Goal: Task Accomplishment & Management: Manage account settings

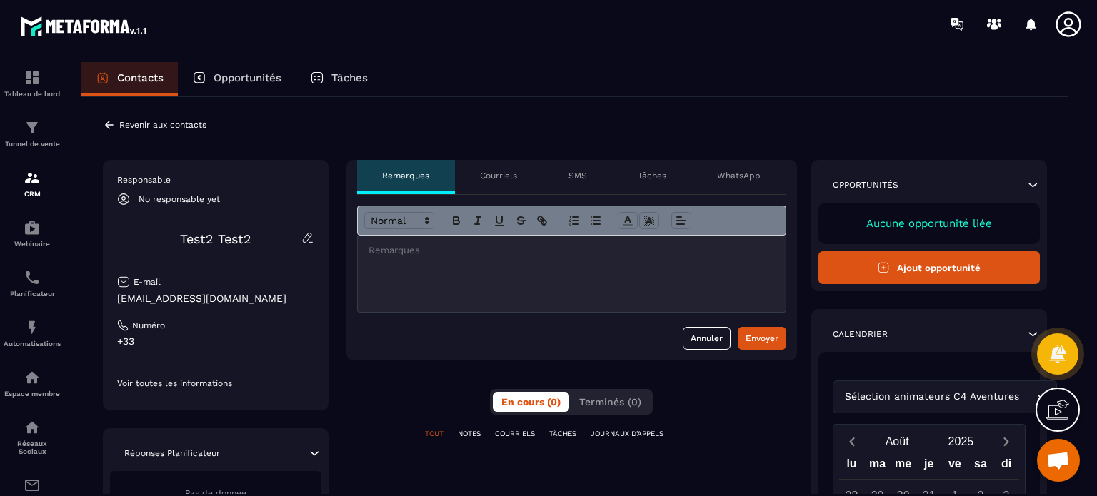
click at [106, 124] on icon at bounding box center [109, 125] width 9 height 8
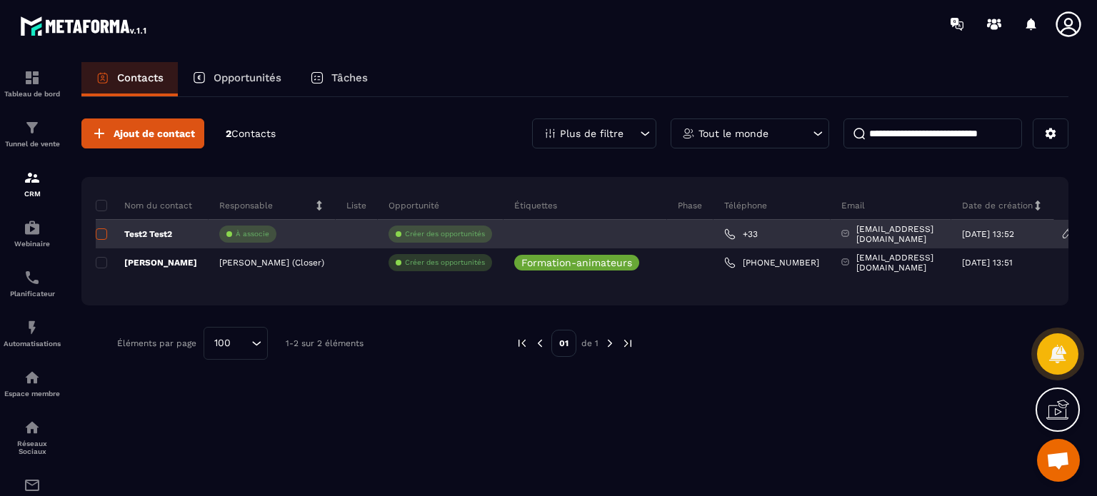
click at [101, 235] on span at bounding box center [101, 234] width 11 height 11
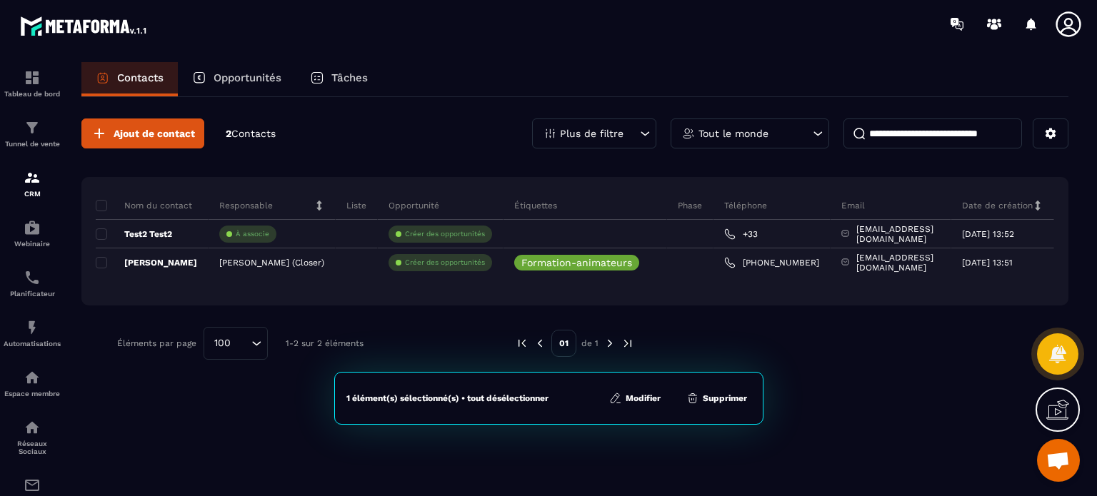
click at [734, 397] on button "Supprimer" at bounding box center [716, 398] width 69 height 14
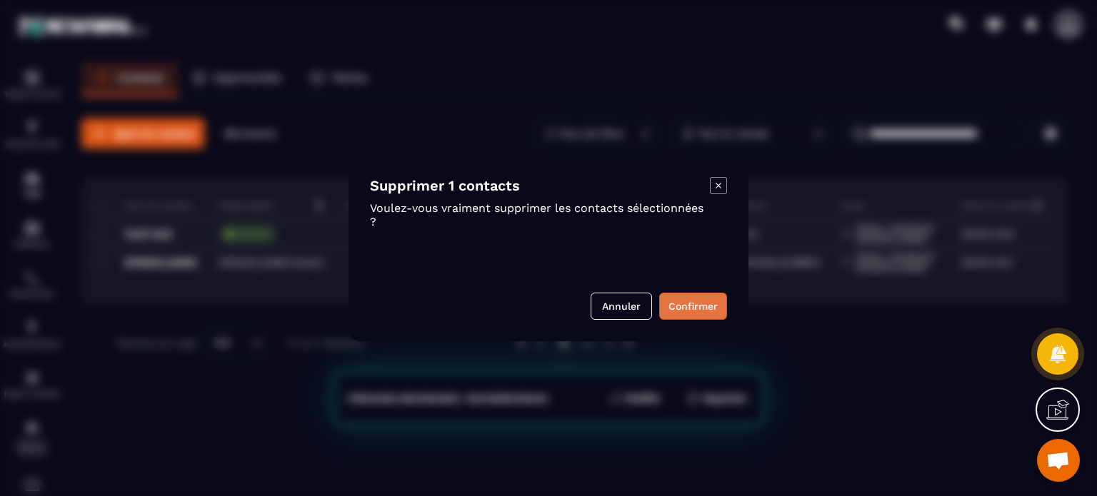
click at [689, 305] on button "Confirmer" at bounding box center [693, 306] width 68 height 27
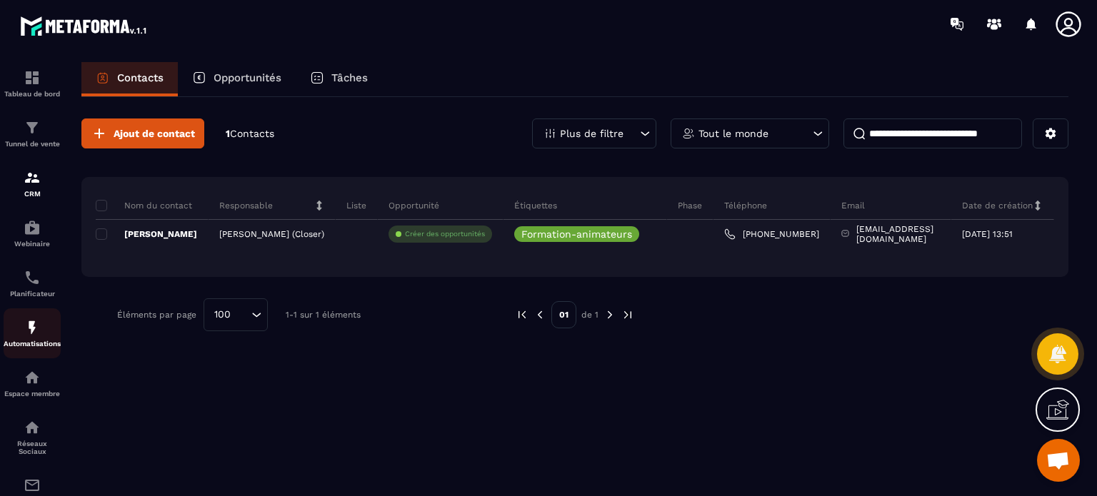
click at [37, 335] on img at bounding box center [32, 327] width 17 height 17
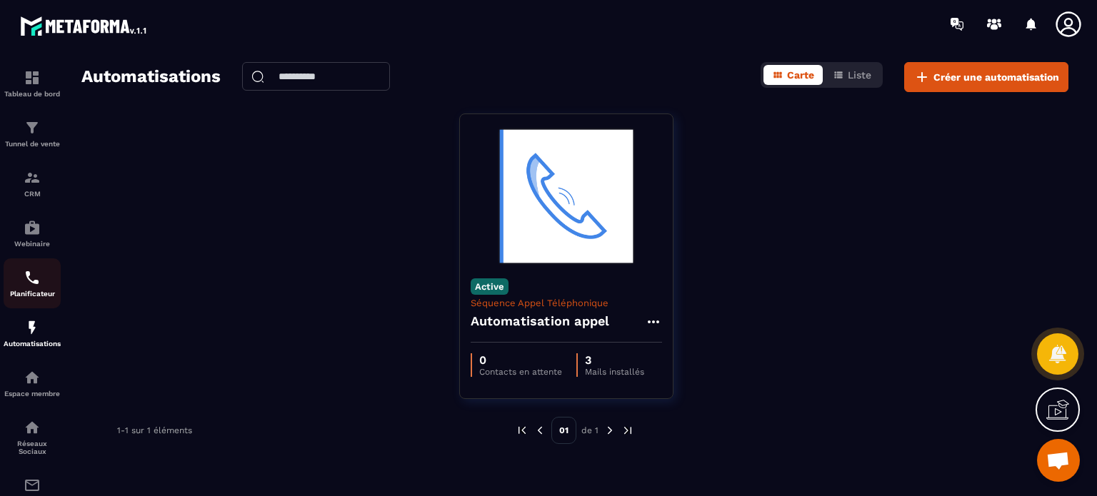
click at [37, 278] on img at bounding box center [32, 277] width 17 height 17
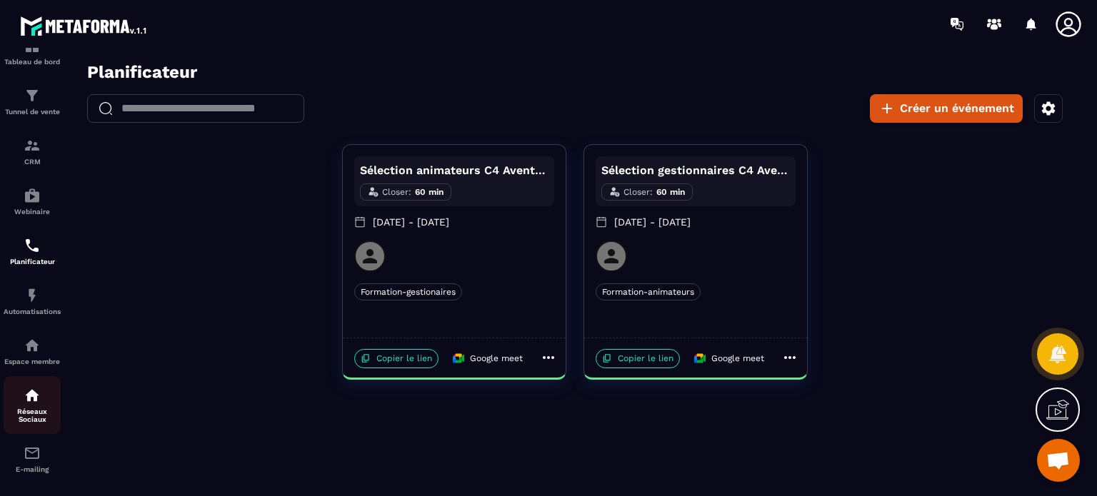
scroll to position [50, 0]
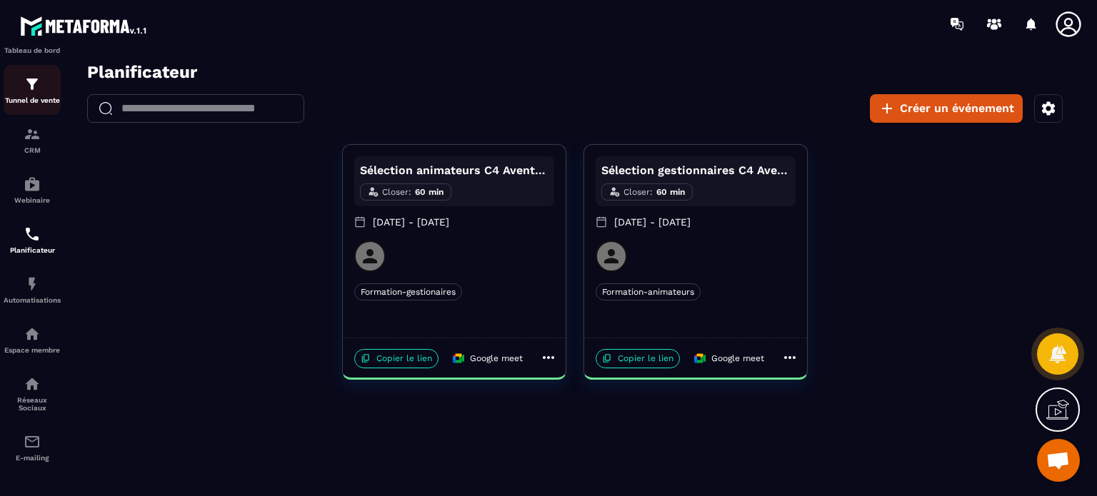
click at [27, 80] on img at bounding box center [32, 84] width 17 height 17
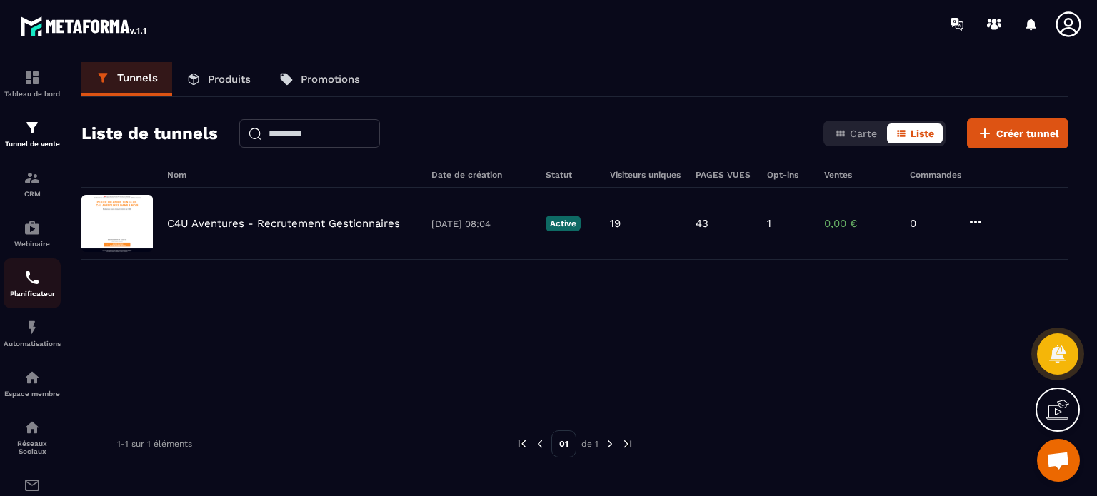
click at [26, 286] on img at bounding box center [32, 277] width 17 height 17
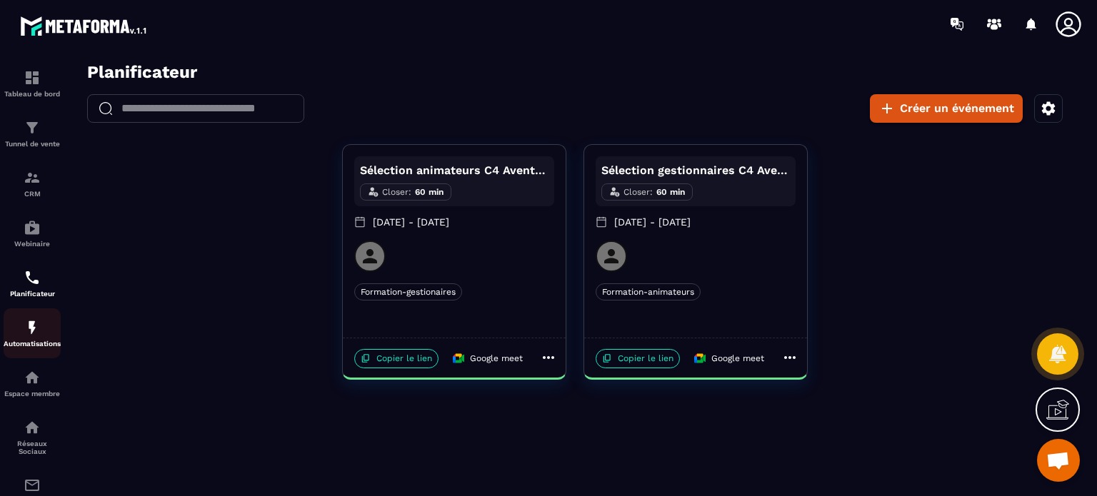
click at [31, 336] on img at bounding box center [32, 327] width 17 height 17
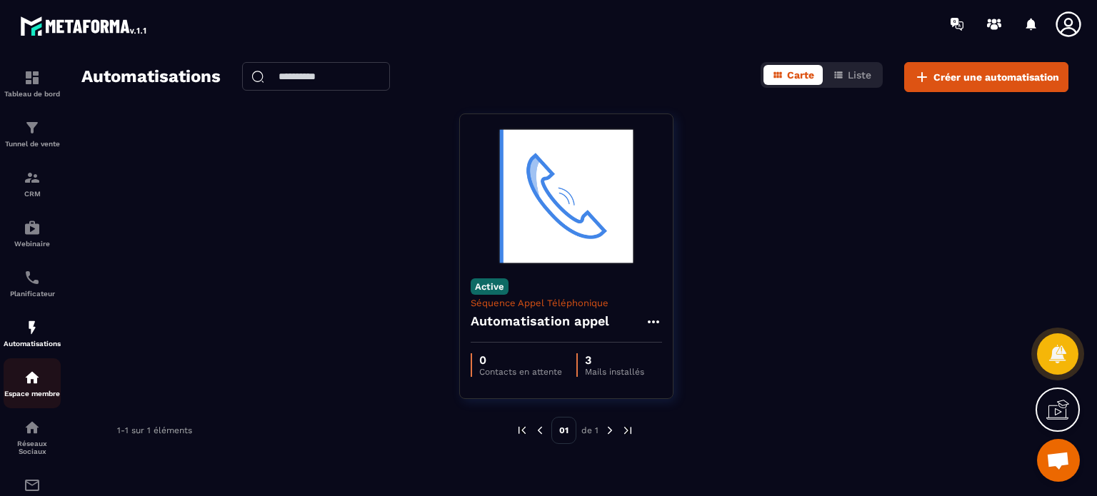
click at [26, 386] on img at bounding box center [32, 377] width 17 height 17
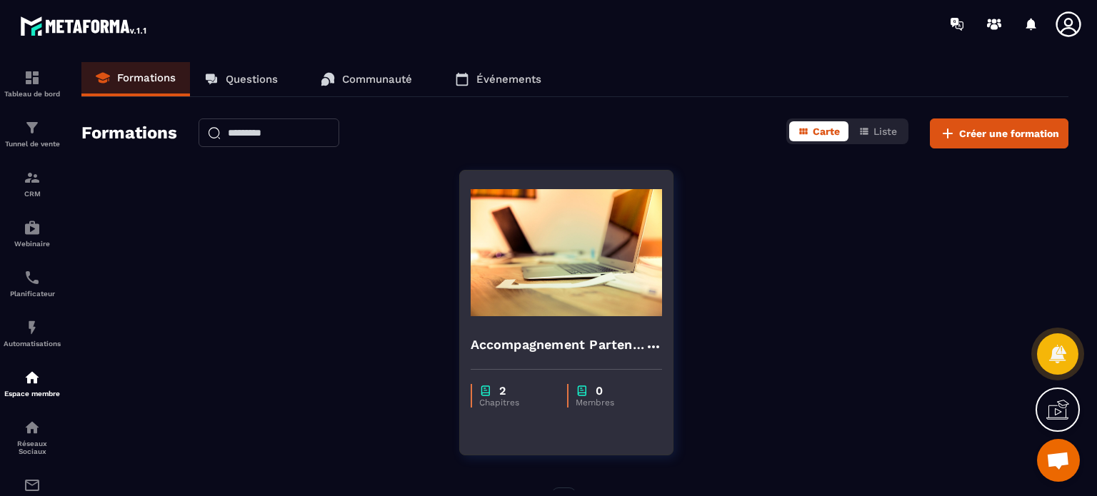
click at [519, 306] on img at bounding box center [566, 252] width 191 height 143
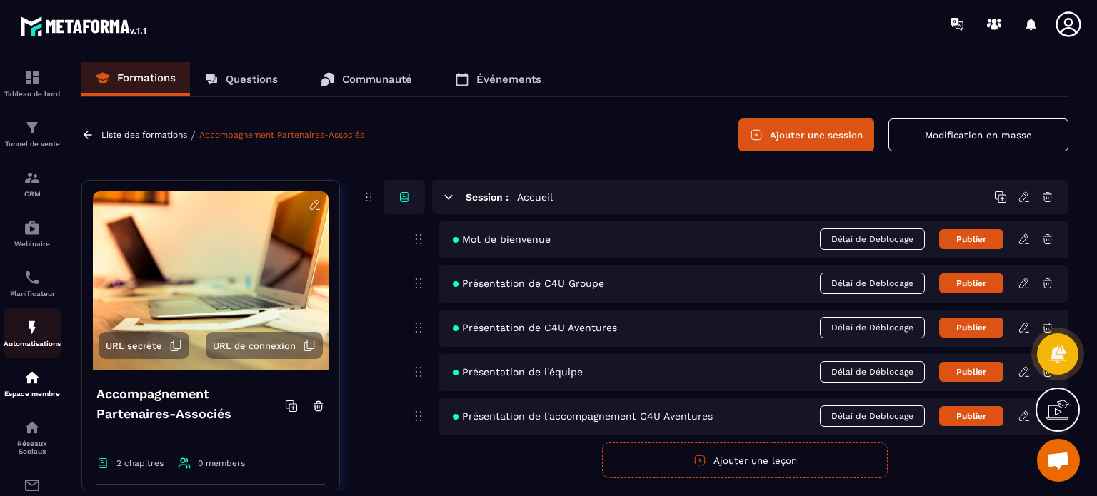
scroll to position [50, 0]
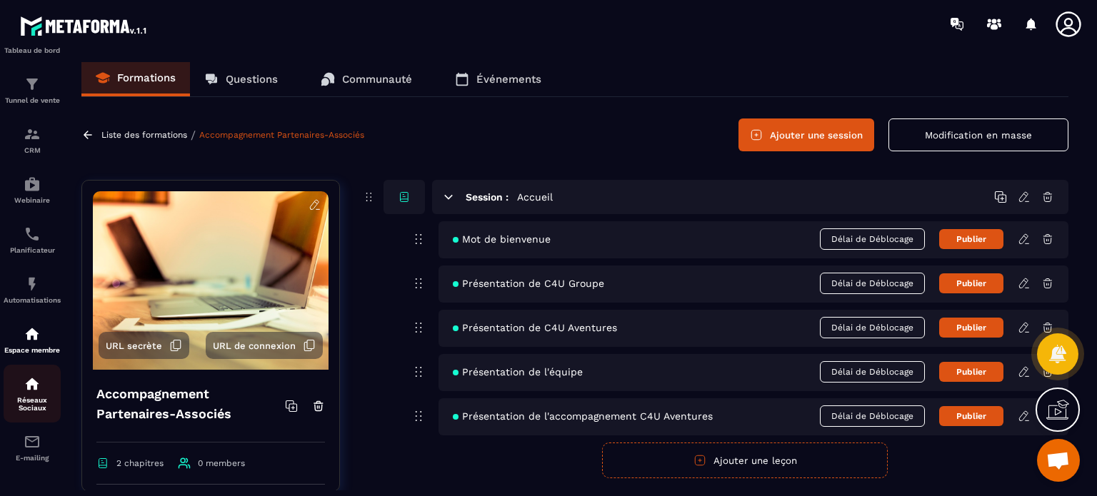
click at [36, 396] on p "Réseaux Sociaux" at bounding box center [32, 404] width 57 height 16
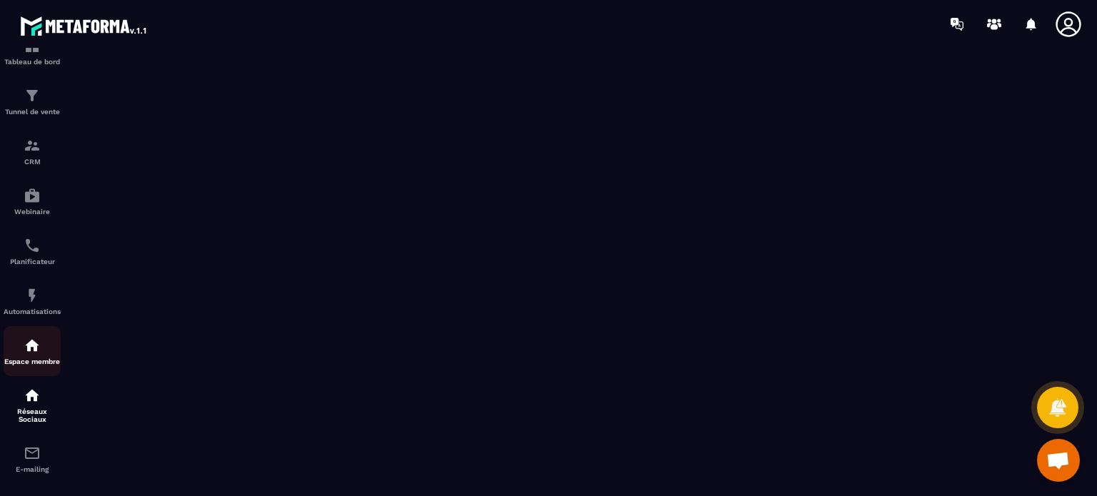
scroll to position [50, 0]
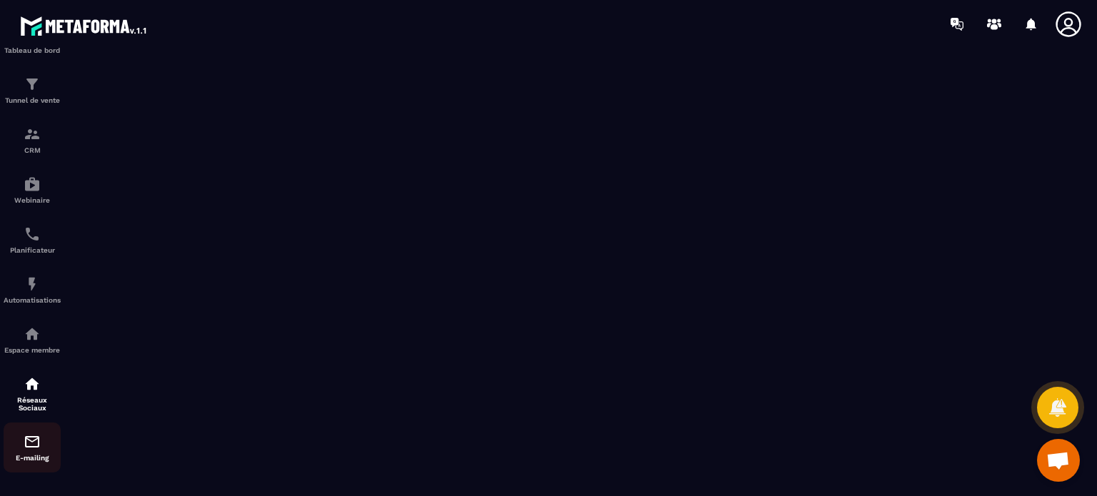
click at [34, 451] on div "E-mailing" at bounding box center [32, 448] width 57 height 29
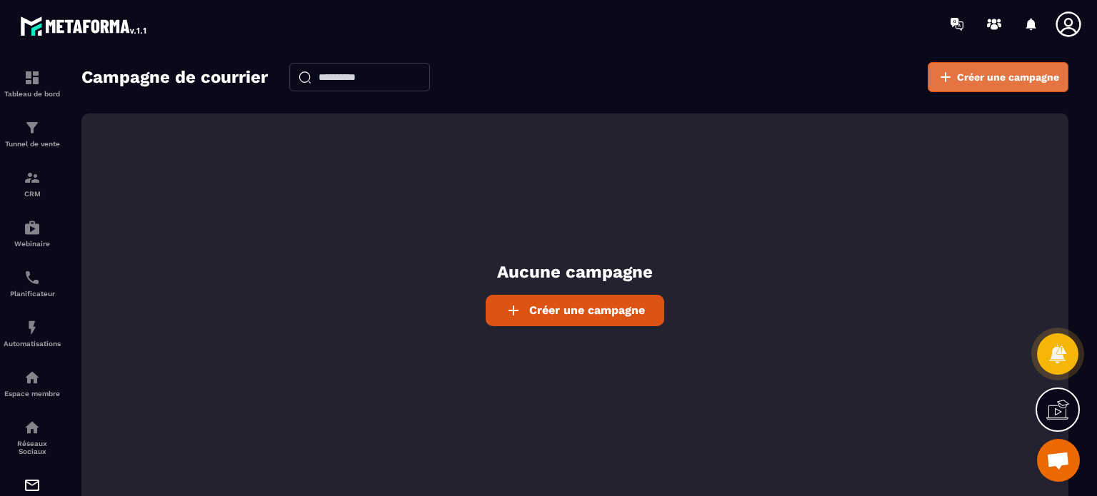
click at [982, 73] on span "Créer une campagne" at bounding box center [1008, 77] width 102 height 14
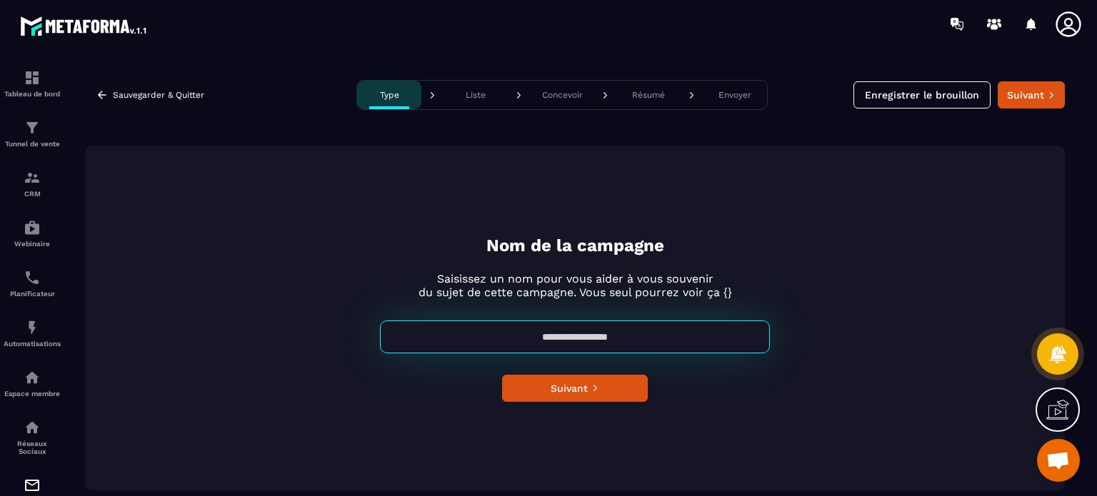
click at [478, 92] on p "Liste" at bounding box center [476, 95] width 20 height 10
click at [566, 99] on p "Concevoir" at bounding box center [562, 95] width 41 height 10
click at [664, 99] on p "Résumé" at bounding box center [648, 95] width 33 height 10
click at [732, 102] on button "Envoyer" at bounding box center [735, 95] width 64 height 29
click at [1033, 94] on button "Suivant" at bounding box center [1031, 94] width 67 height 27
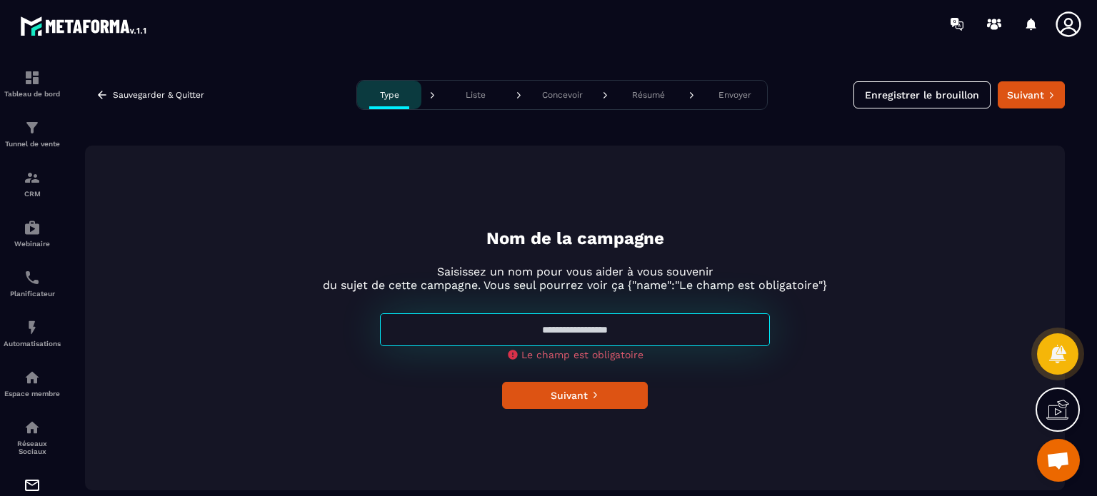
click at [583, 333] on input at bounding box center [575, 330] width 390 height 33
type input "*"
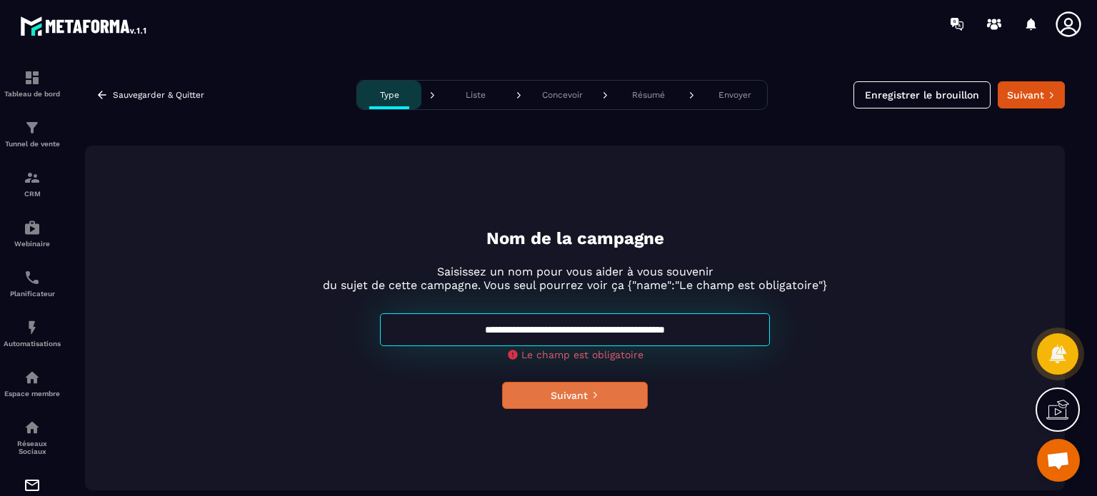
type input "**********"
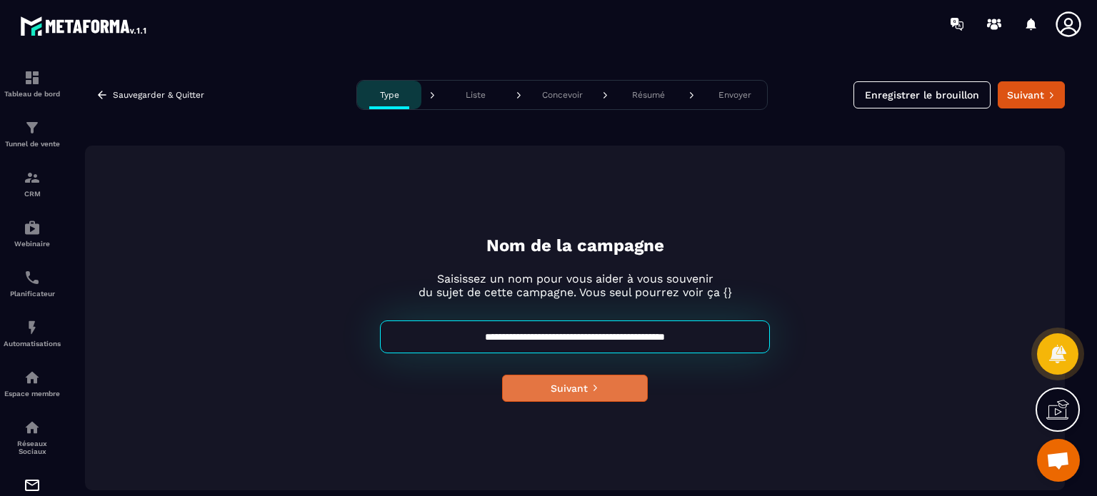
click at [580, 396] on button "Suivant" at bounding box center [575, 388] width 146 height 27
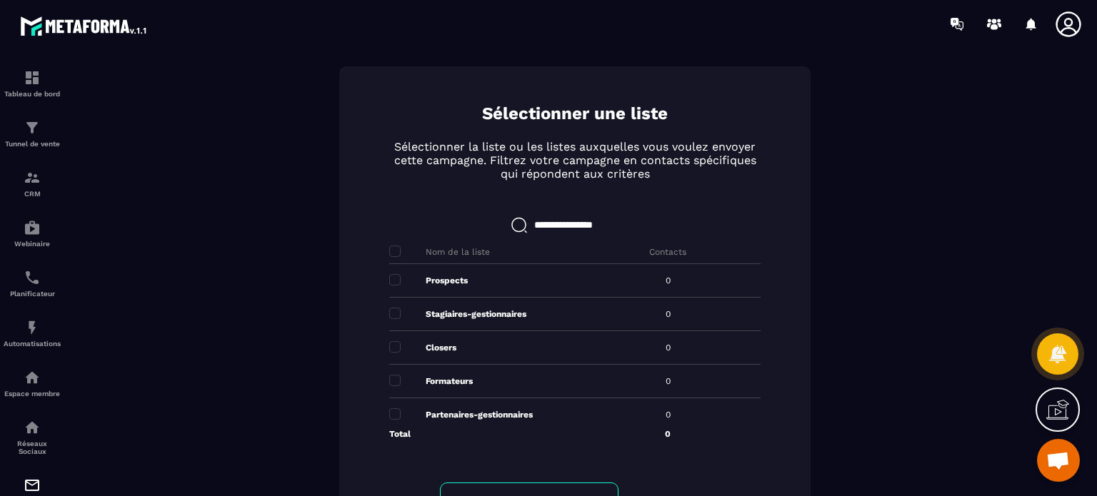
scroll to position [164, 0]
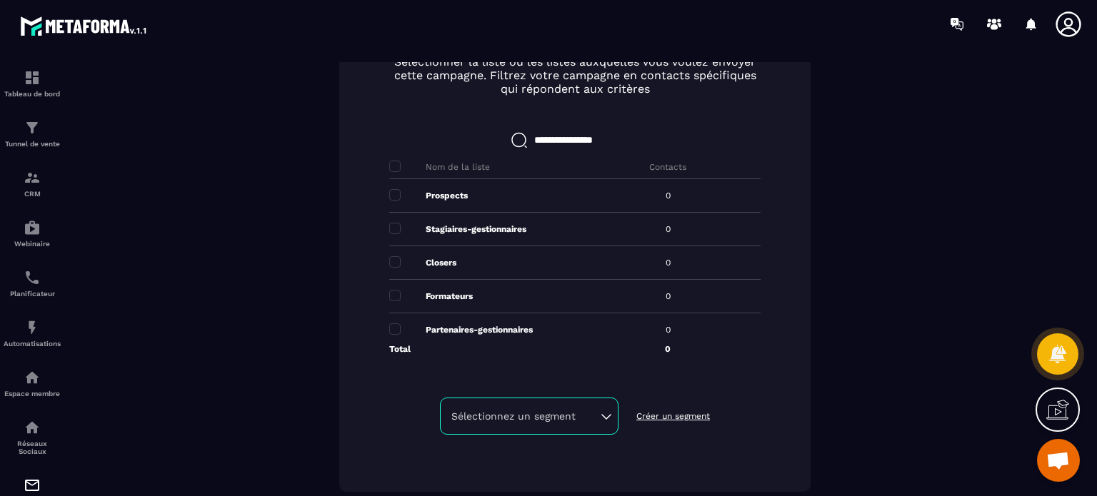
click at [674, 418] on p "Créer un segment" at bounding box center [674, 416] width 74 height 11
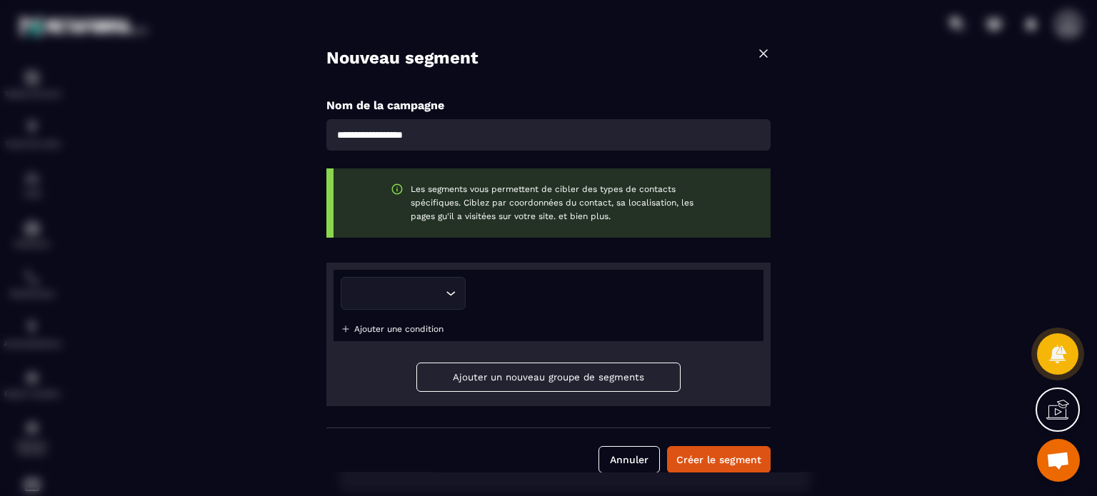
click at [760, 53] on img "Modal window" at bounding box center [764, 53] width 14 height 14
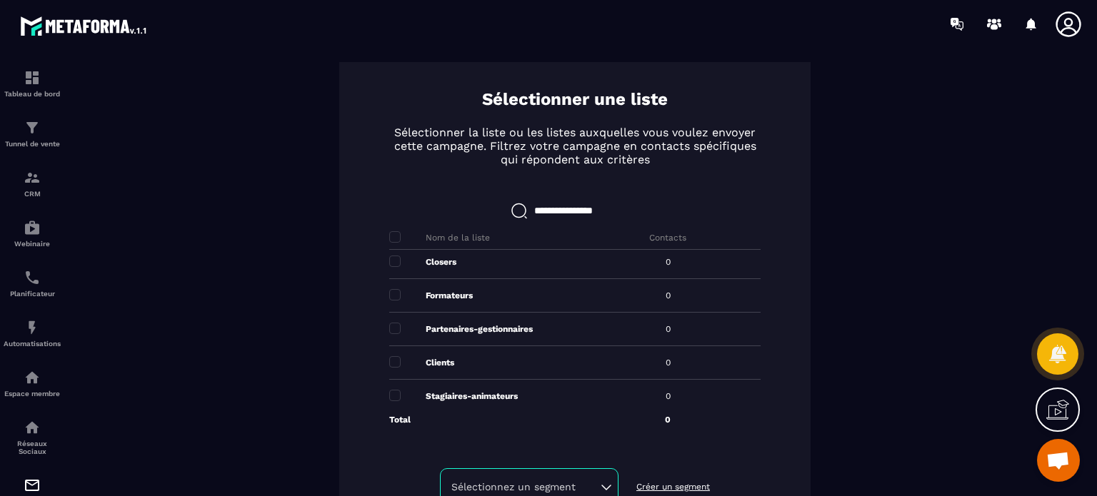
scroll to position [0, 0]
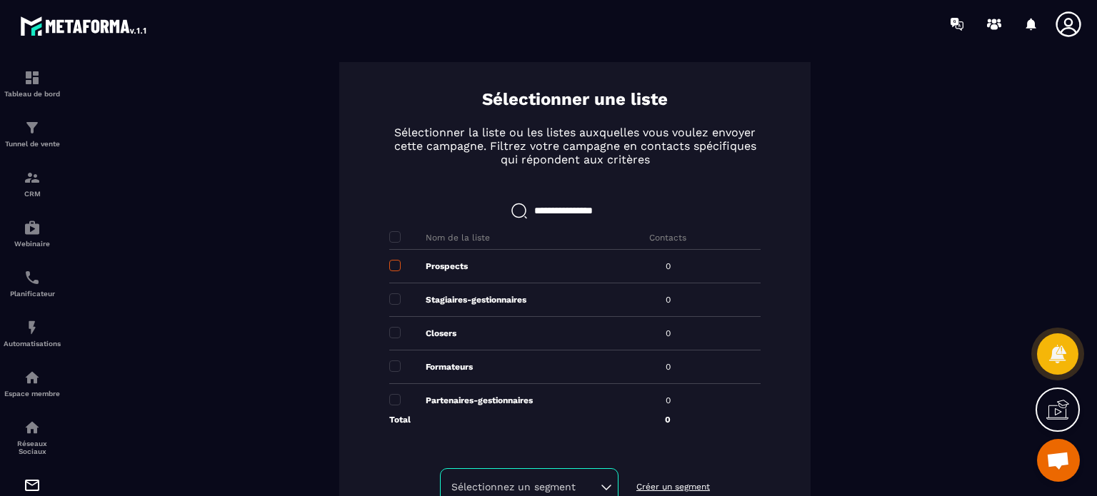
click at [389, 268] on span at bounding box center [394, 265] width 11 height 11
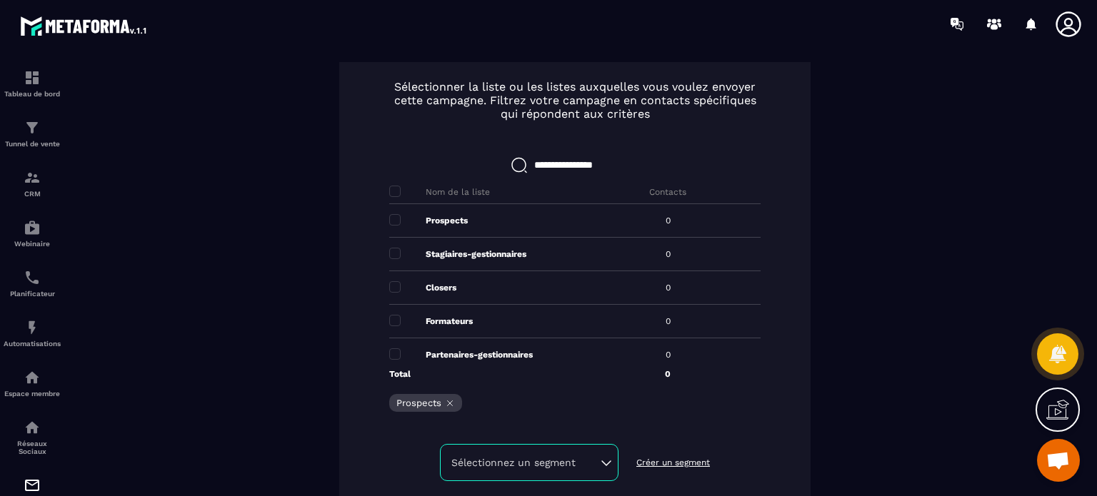
scroll to position [186, 0]
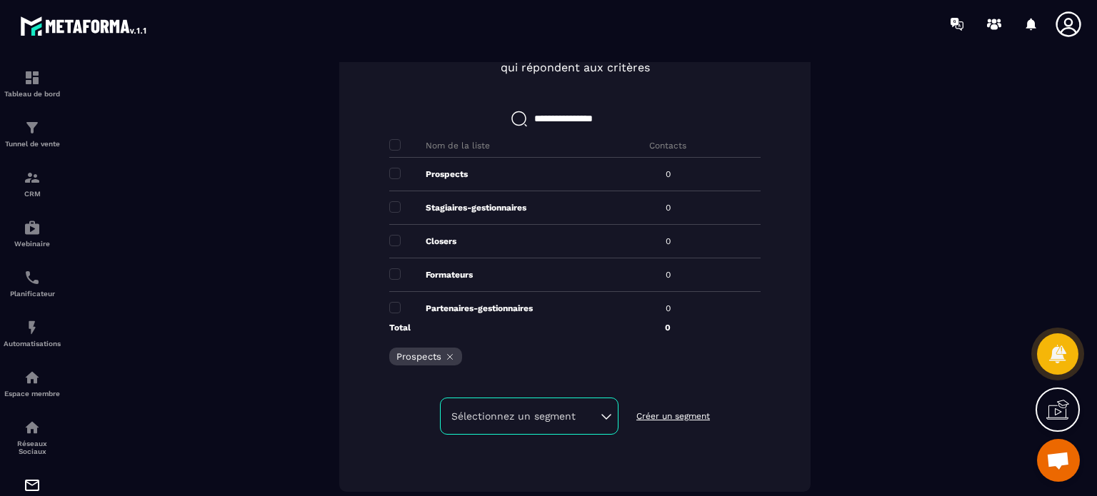
click at [549, 416] on div "Sélectionnez un segment" at bounding box center [529, 416] width 156 height 14
click at [668, 414] on p "Créer un segment" at bounding box center [674, 416] width 74 height 11
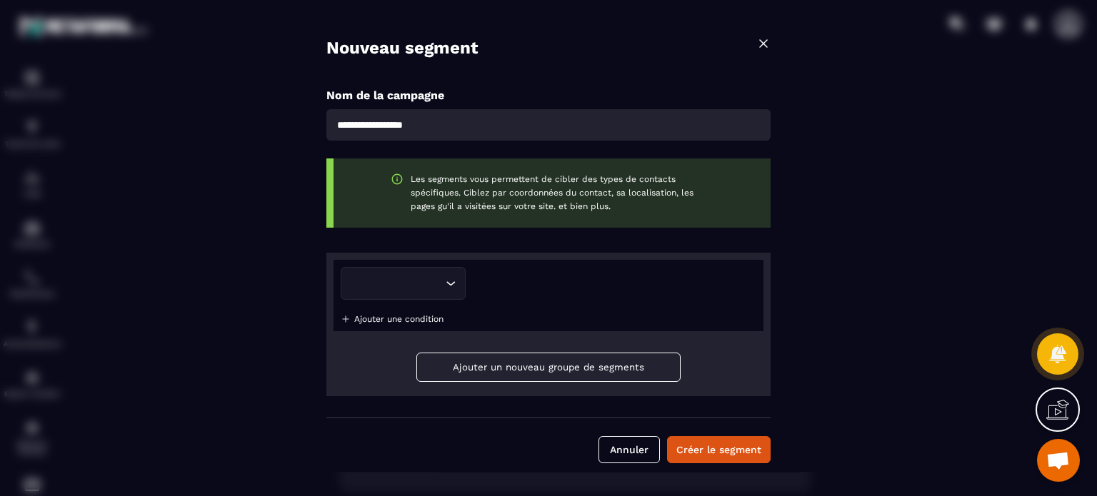
scroll to position [0, 0]
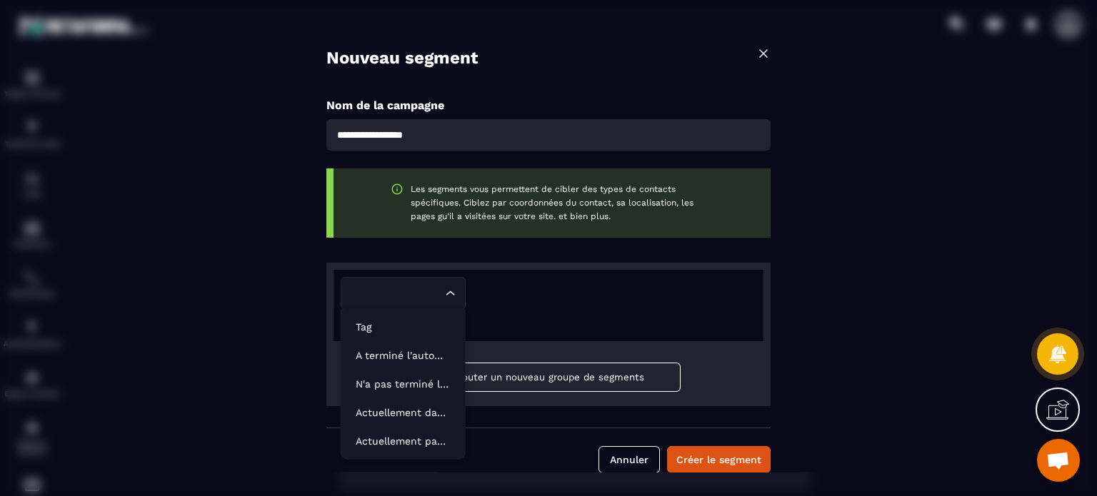
click at [448, 297] on icon "Search for option" at bounding box center [451, 293] width 14 height 14
click at [763, 56] on img "Modal window" at bounding box center [764, 53] width 14 height 14
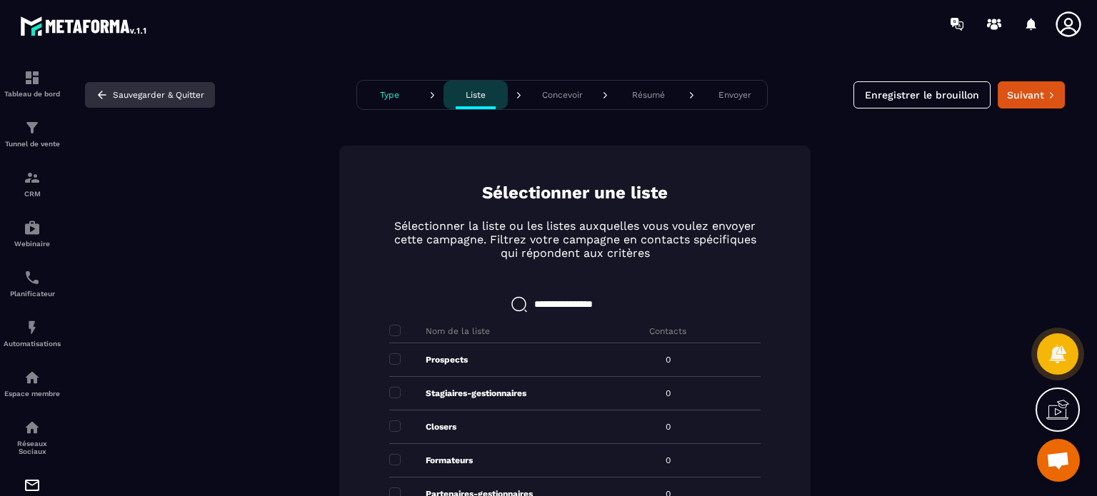
click at [119, 92] on button "Sauvegarder & Quitter" at bounding box center [150, 95] width 130 height 26
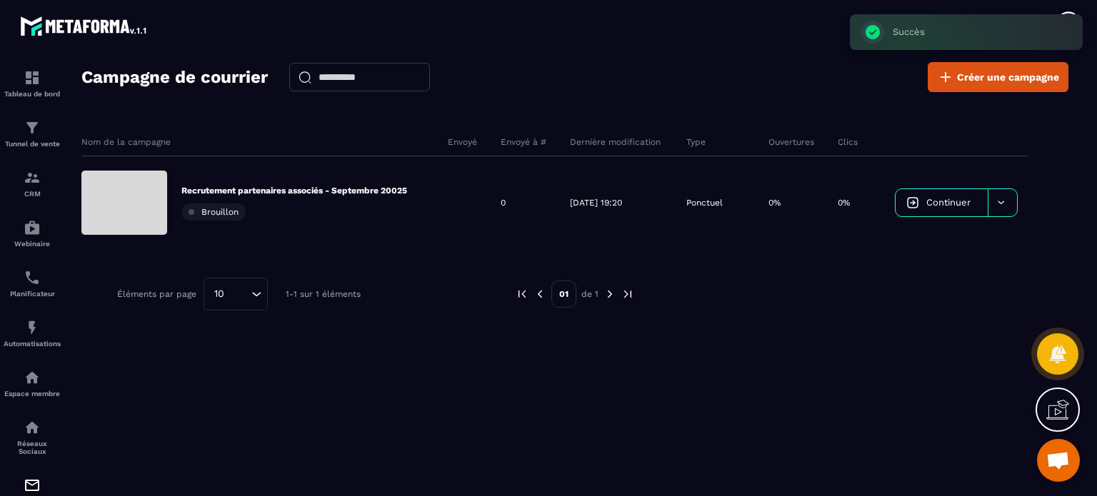
click at [279, 374] on div "Nom de la campagne Envoyé Envoyé à # Dernière modification Type Ouvertures Clic…" at bounding box center [574, 257] width 987 height 286
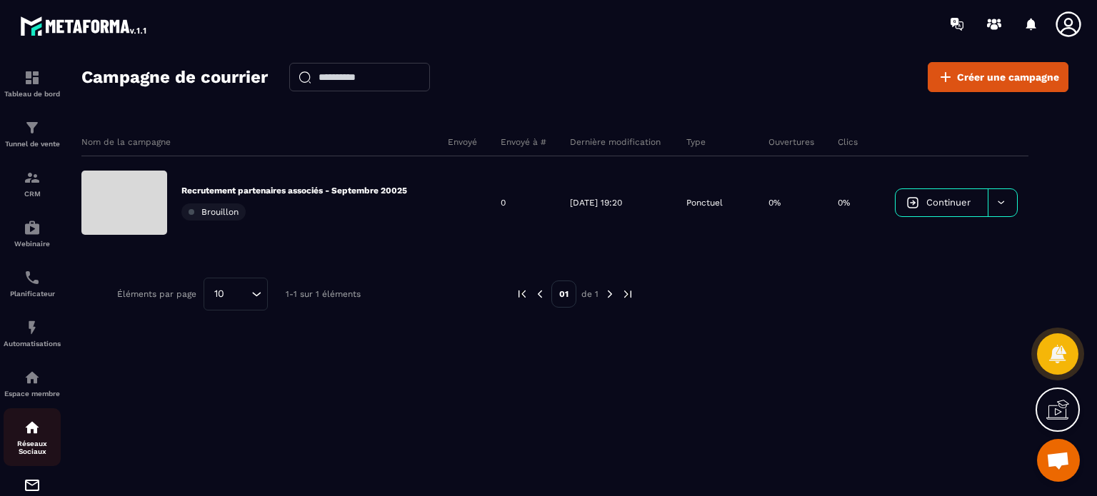
click at [31, 445] on p "Réseaux Sociaux" at bounding box center [32, 448] width 57 height 16
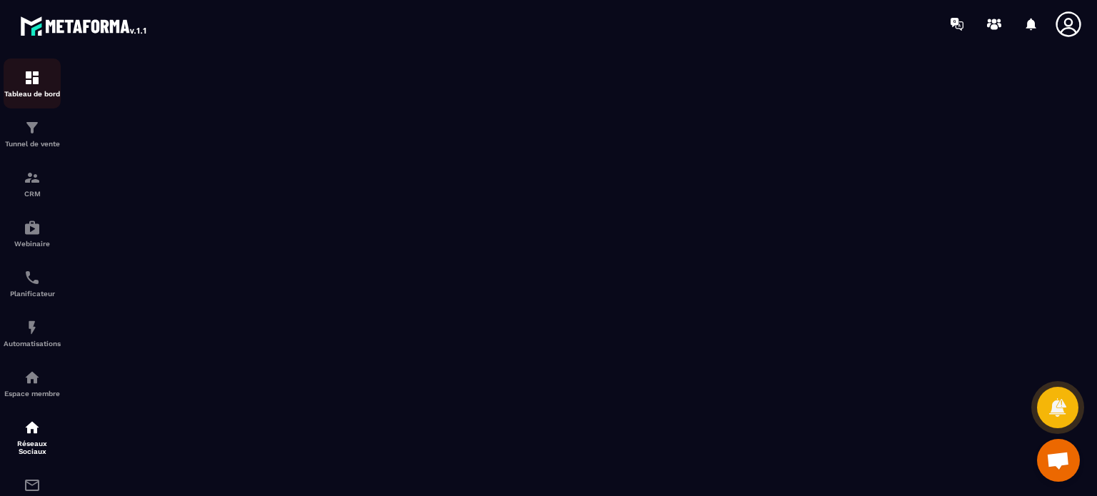
click at [32, 84] on img at bounding box center [32, 77] width 17 height 17
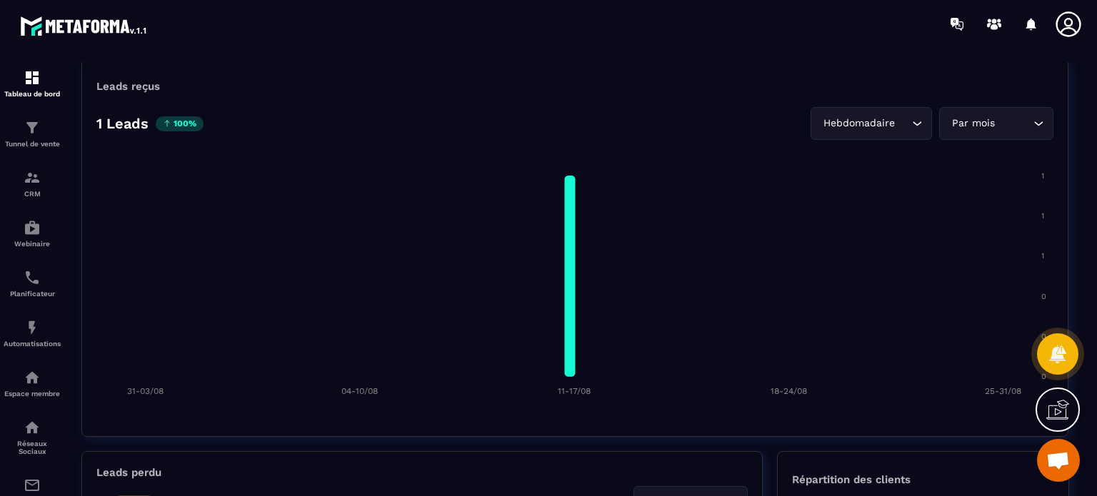
scroll to position [1072, 0]
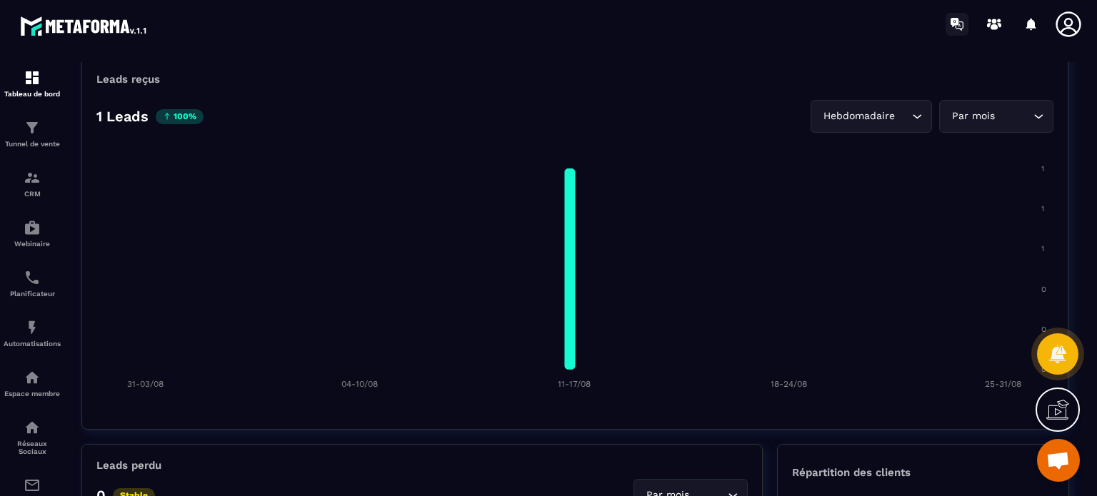
click at [954, 19] on icon at bounding box center [955, 22] width 8 height 9
click at [328, 322] on foreignobject at bounding box center [574, 272] width 957 height 250
click at [25, 89] on div "Tableau de bord" at bounding box center [32, 83] width 57 height 29
click at [33, 285] on img at bounding box center [32, 277] width 17 height 17
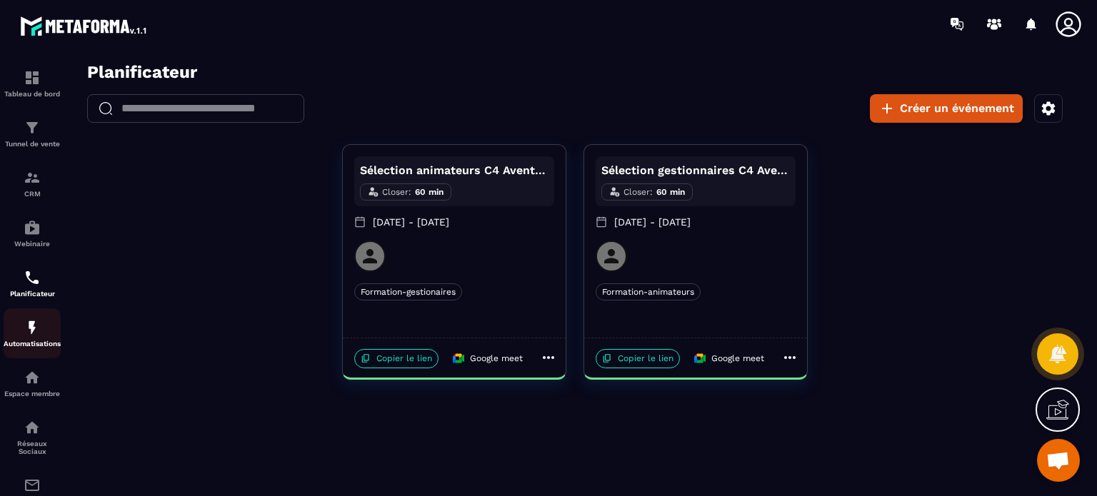
click at [29, 334] on img at bounding box center [32, 327] width 17 height 17
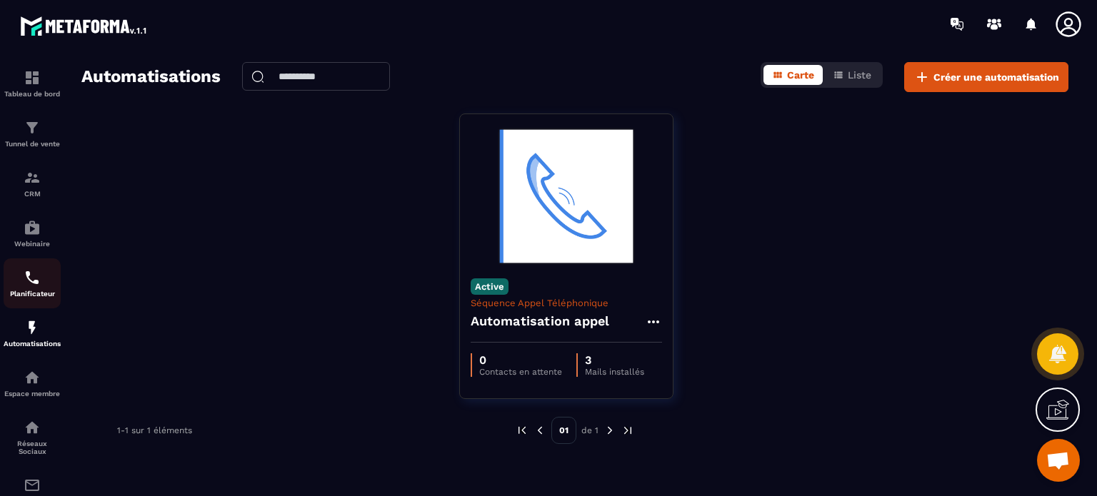
click at [36, 279] on img at bounding box center [32, 277] width 17 height 17
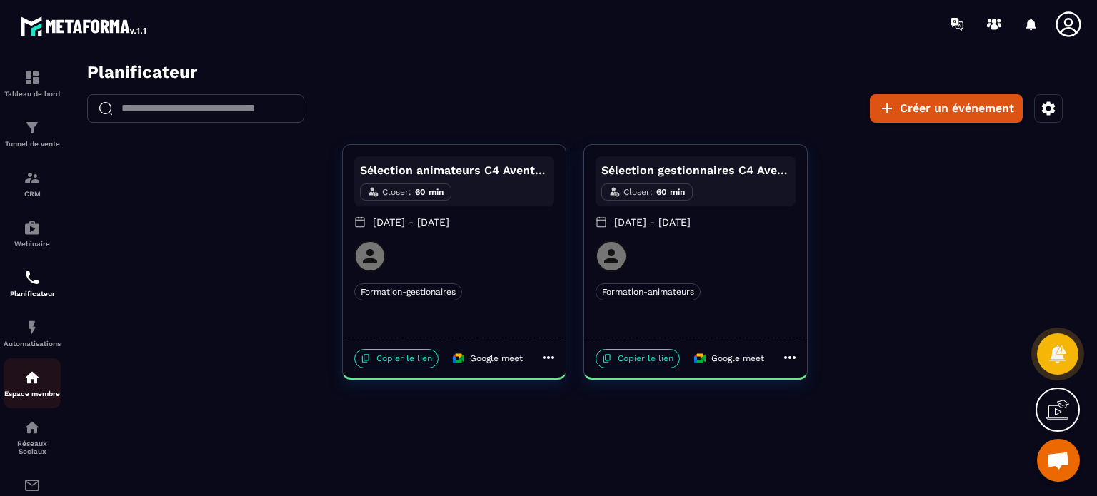
click at [29, 384] on img at bounding box center [32, 377] width 17 height 17
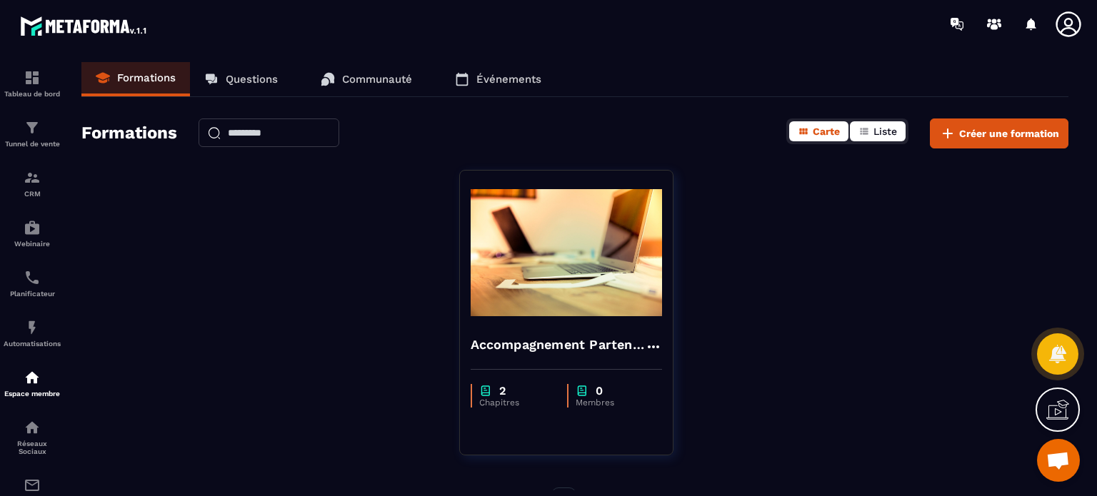
click at [883, 134] on span "Liste" at bounding box center [886, 131] width 24 height 11
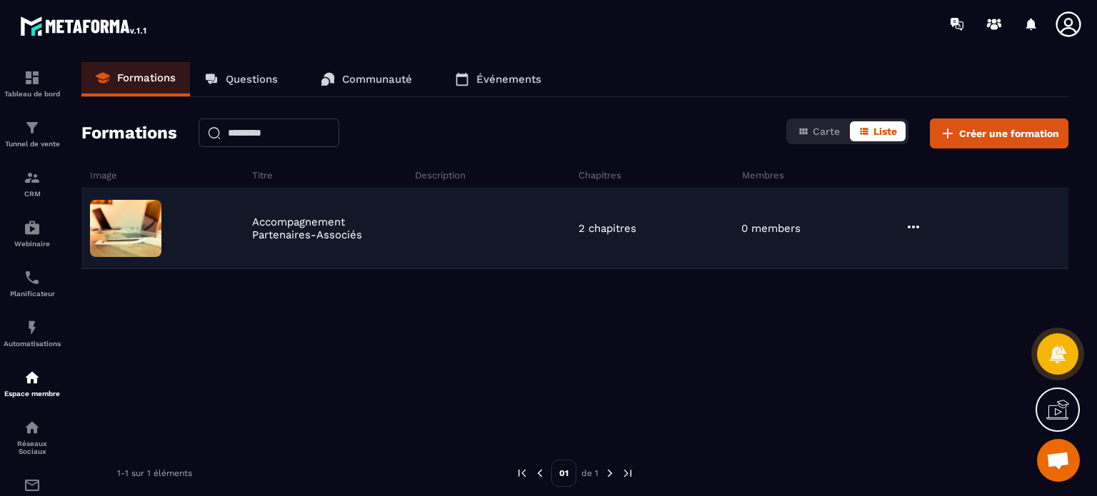
click at [910, 226] on icon at bounding box center [913, 227] width 11 height 3
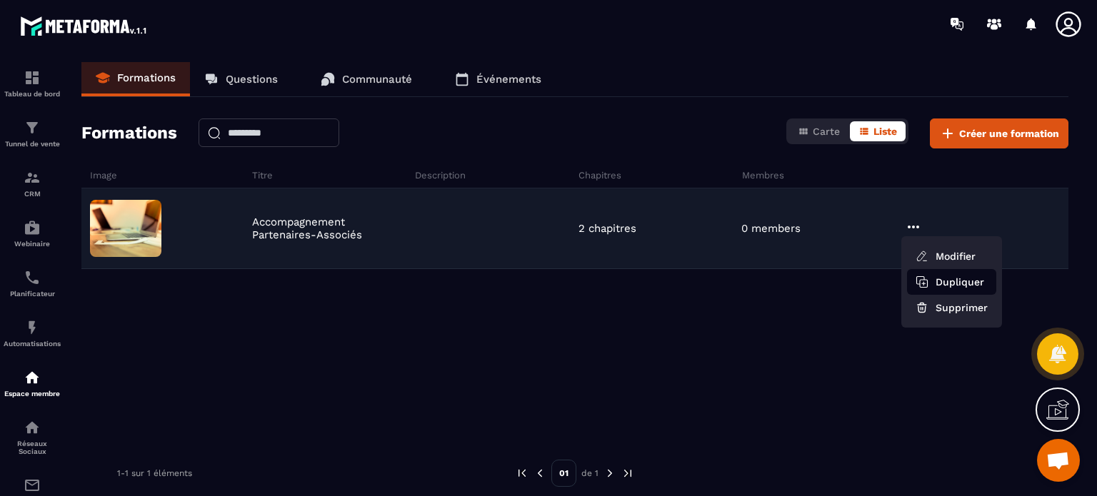
click at [955, 281] on button "Dupliquer" at bounding box center [951, 282] width 89 height 26
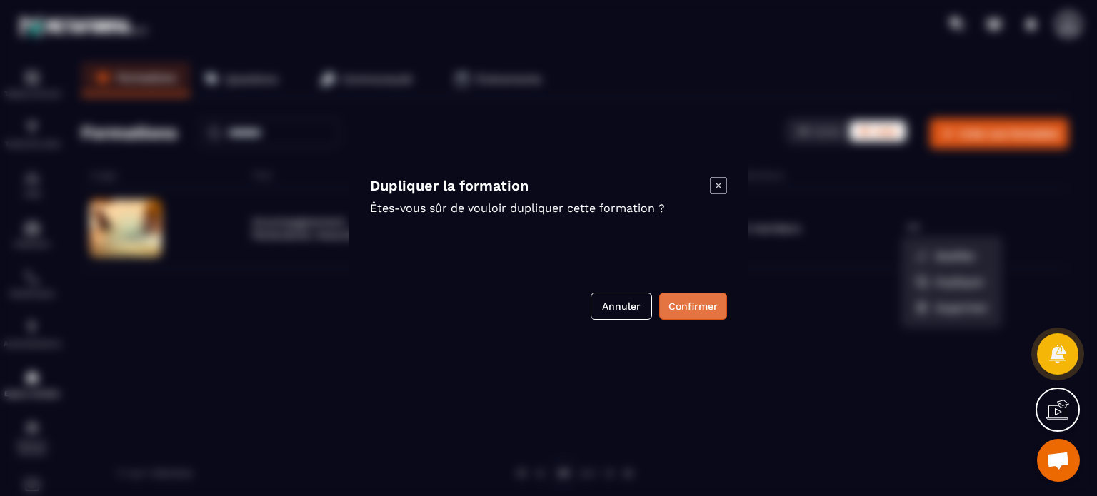
click at [691, 311] on button "Confirmer" at bounding box center [693, 306] width 68 height 27
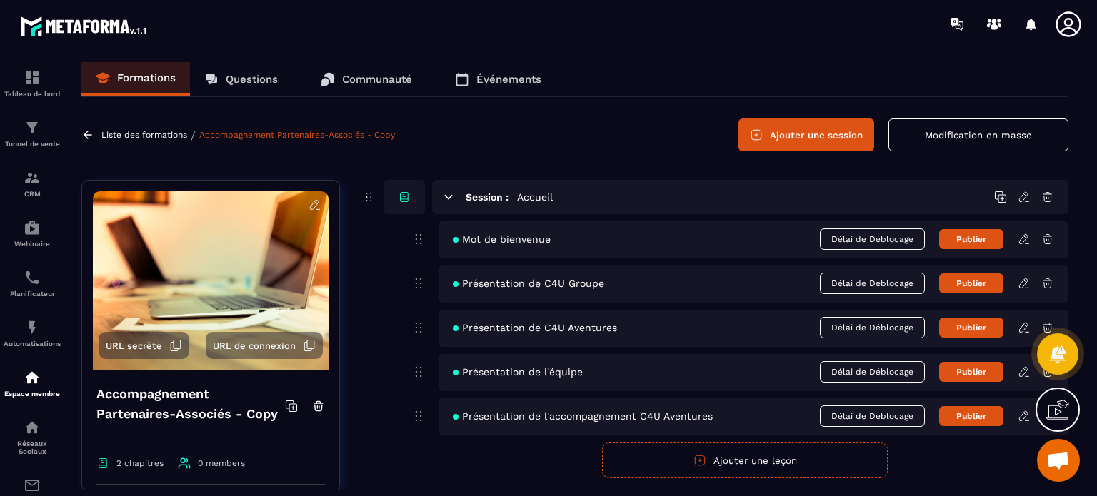
click at [211, 414] on h4 "Accompagnement Partenaires-Associés - Copy" at bounding box center [190, 404] width 189 height 40
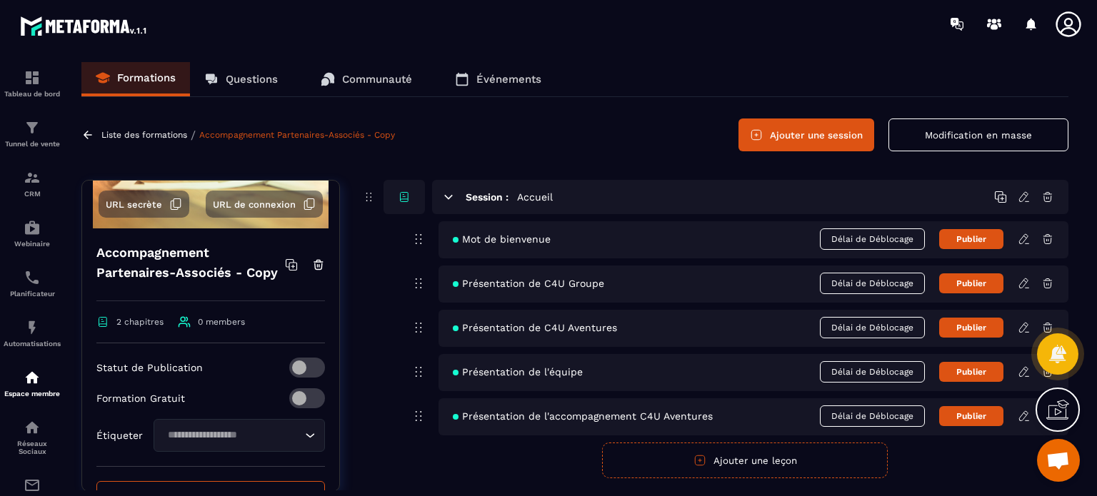
scroll to position [143, 0]
click at [171, 265] on h4 "Accompagnement Partenaires-Associés - Copy" at bounding box center [190, 261] width 189 height 40
click at [179, 272] on h4 "Accompagnement Partenaires-Associés - Copy" at bounding box center [190, 261] width 189 height 40
click at [169, 281] on h4 "Accompagnement Partenaires-Associés - Copy" at bounding box center [190, 261] width 189 height 40
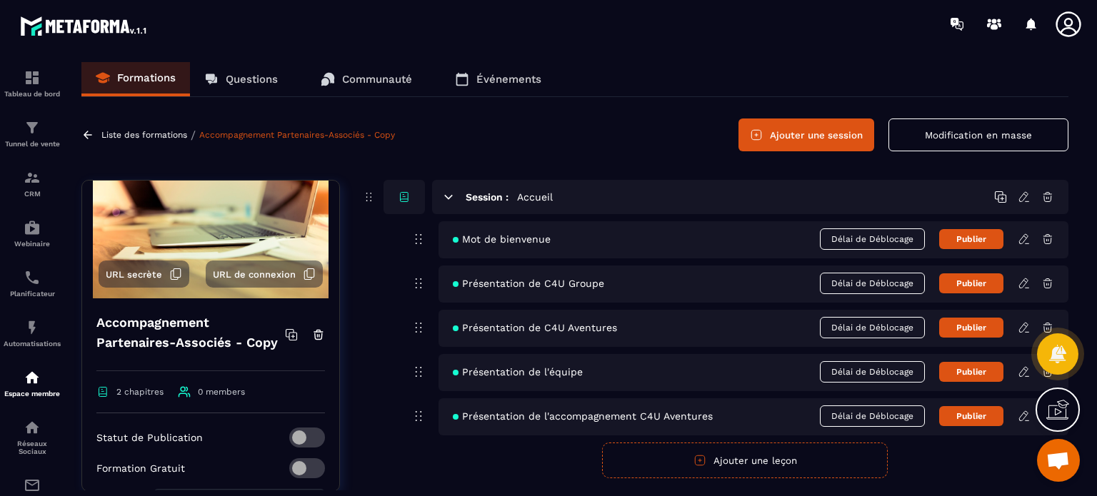
scroll to position [0, 0]
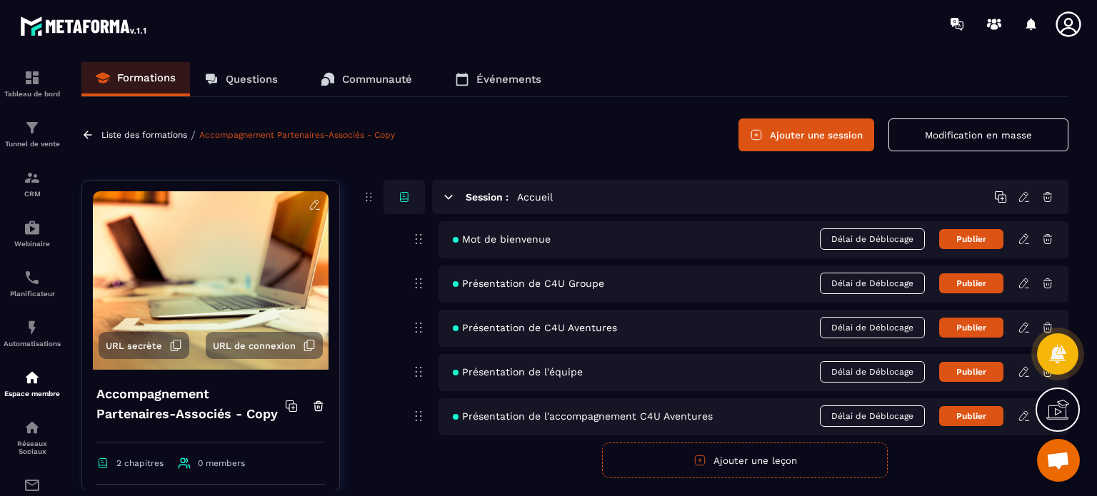
click at [973, 135] on button "Modification en masse" at bounding box center [979, 135] width 180 height 33
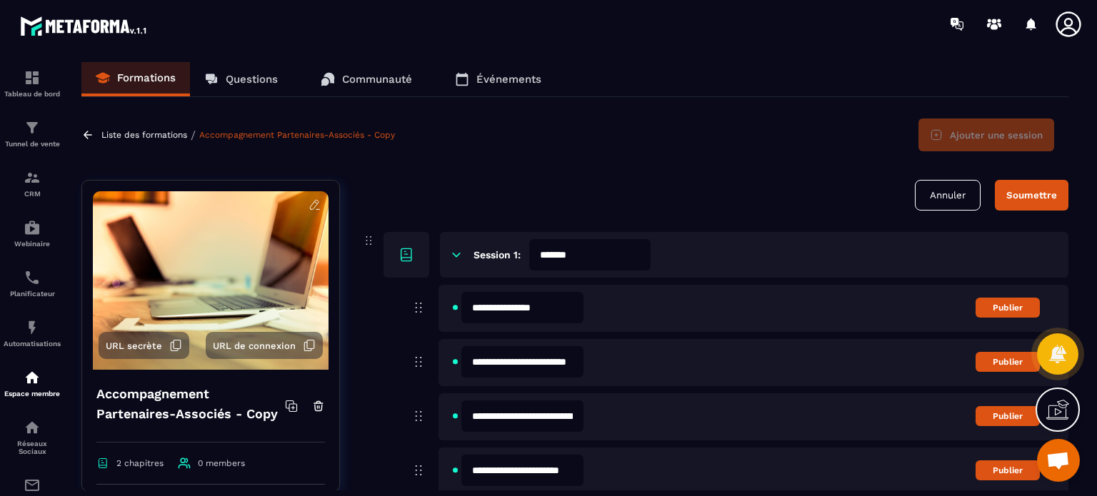
click at [957, 194] on button "Annuler" at bounding box center [948, 195] width 66 height 31
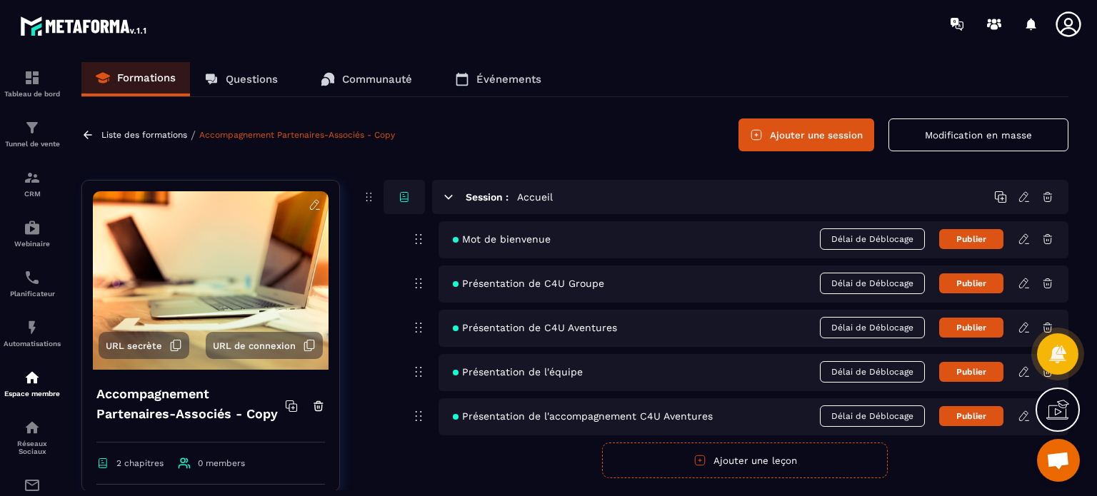
click at [154, 84] on p "Formations" at bounding box center [146, 77] width 59 height 13
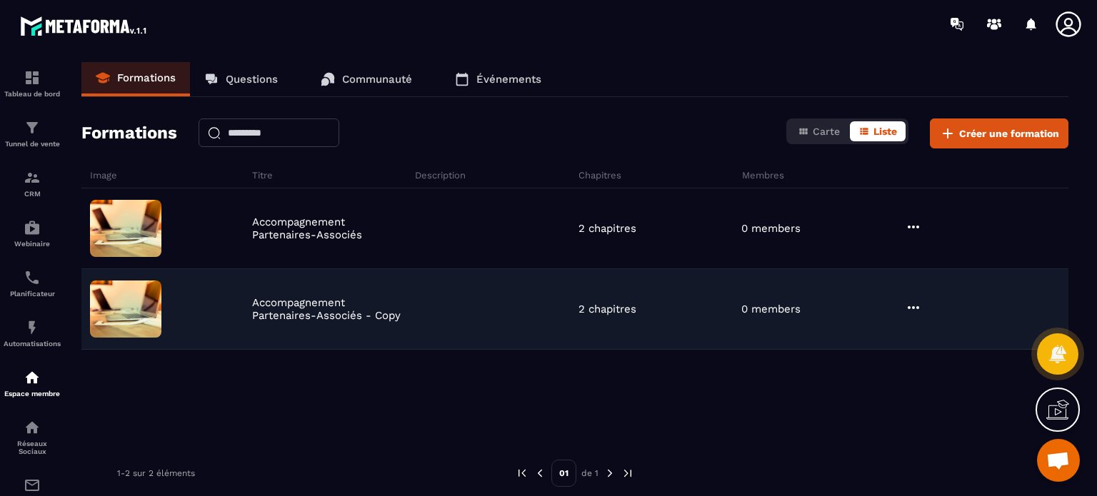
click at [917, 305] on icon at bounding box center [913, 307] width 17 height 17
click at [962, 341] on button "Modifier" at bounding box center [951, 337] width 89 height 26
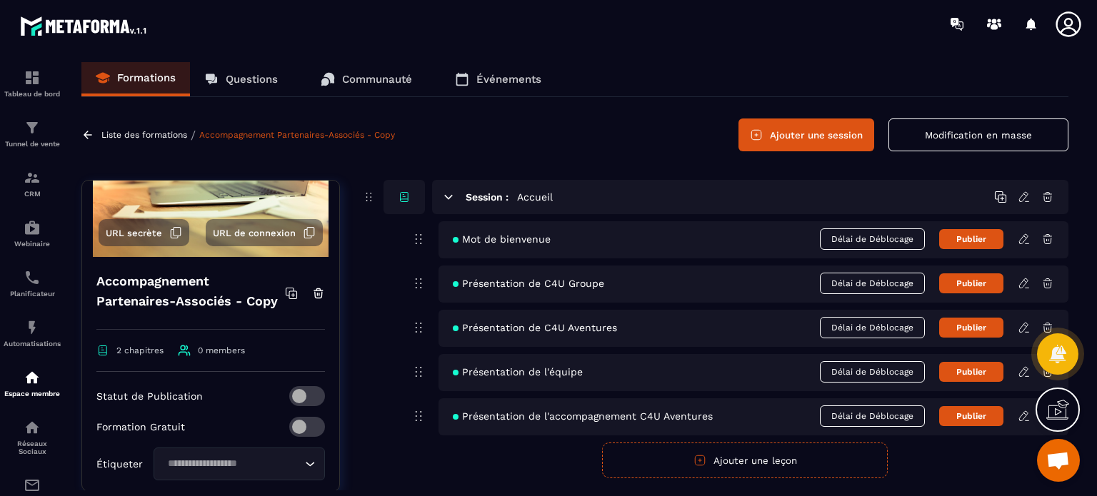
scroll to position [143, 0]
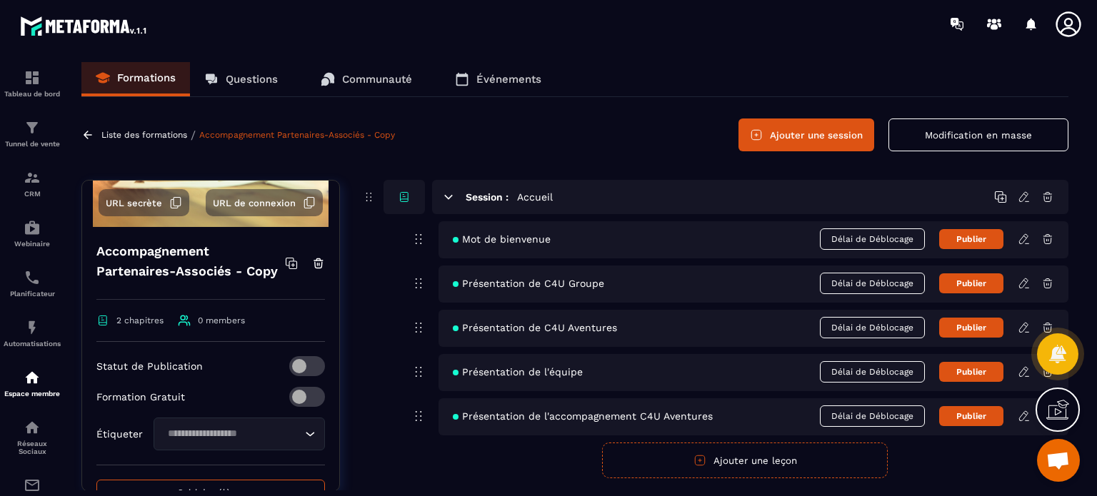
click at [293, 267] on icon at bounding box center [293, 266] width 0 height 4
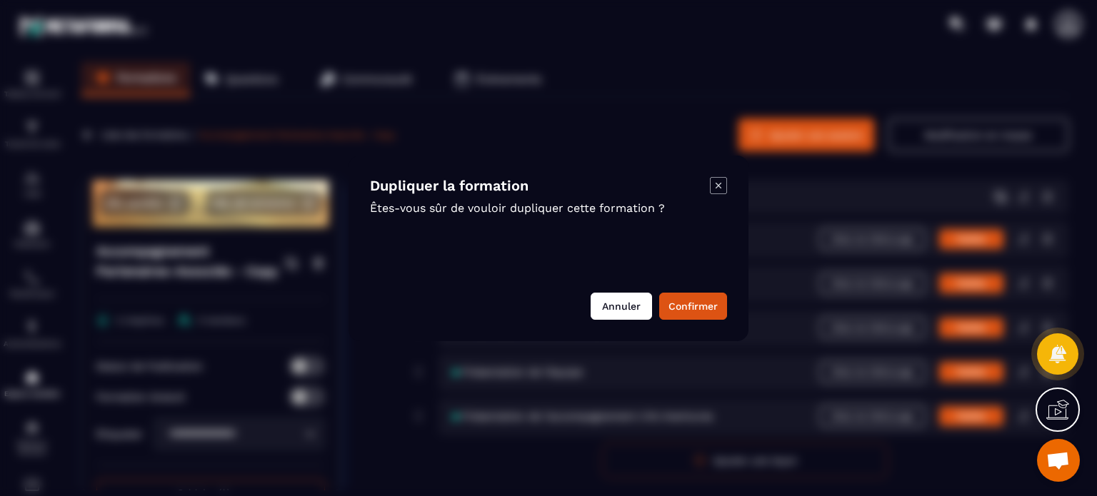
click at [629, 312] on button "Annuler" at bounding box center [621, 306] width 61 height 27
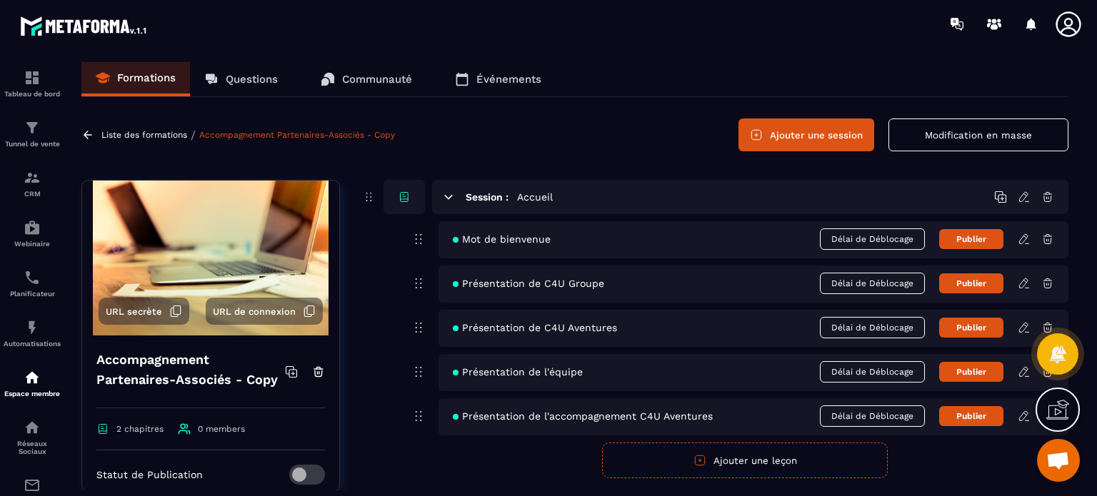
scroll to position [0, 0]
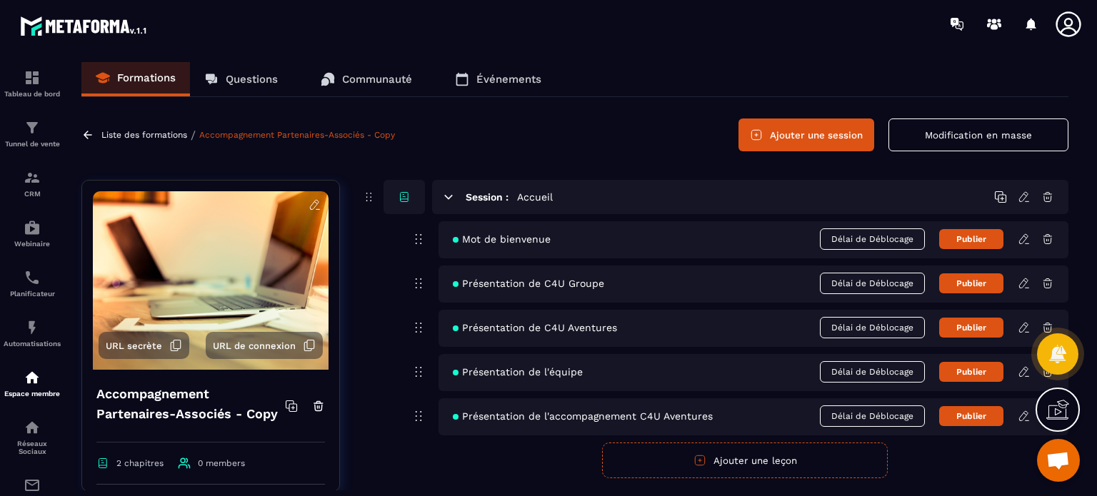
click at [309, 202] on icon at bounding box center [315, 205] width 13 height 13
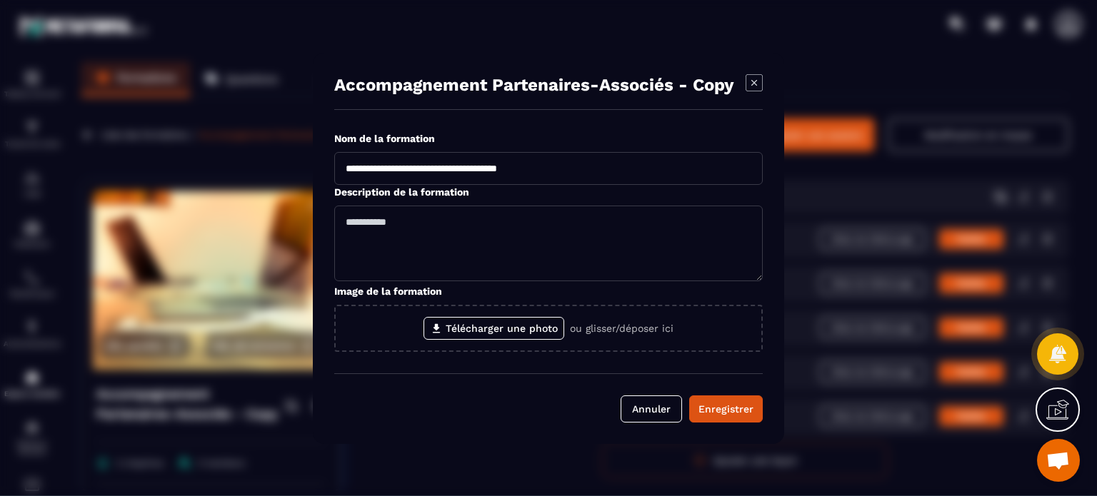
drag, startPoint x: 585, startPoint y: 174, endPoint x: 440, endPoint y: 168, distance: 145.1
click at [440, 168] on input "**********" at bounding box center [548, 168] width 429 height 33
type input "**********"
click at [719, 403] on div "Enregistrer" at bounding box center [726, 409] width 55 height 14
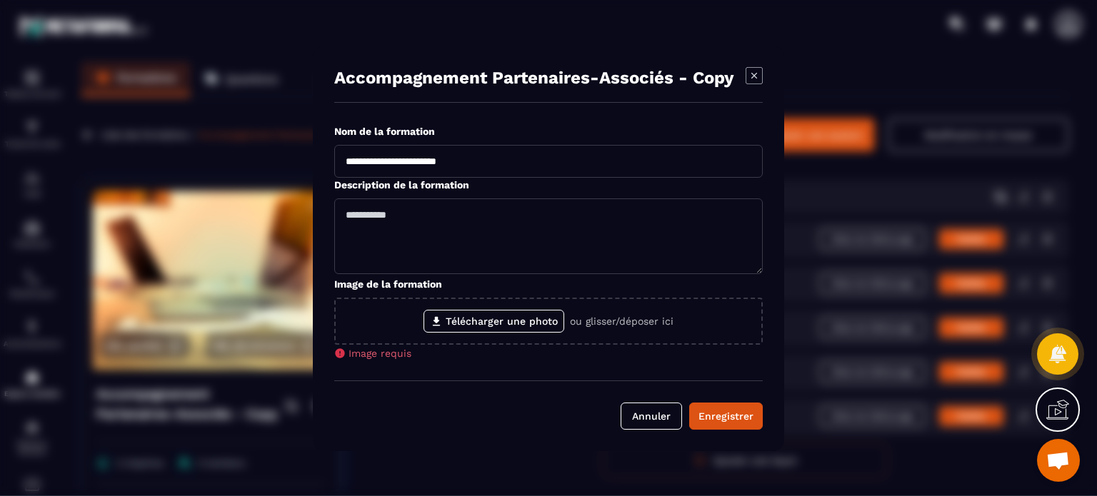
click at [712, 399] on div "Annuler Enregistrer" at bounding box center [548, 405] width 429 height 49
click at [462, 239] on textarea "Modal window" at bounding box center [548, 237] width 429 height 76
type textarea "*"
click at [734, 417] on div "Enregistrer" at bounding box center [726, 416] width 55 height 14
click at [733, 414] on div "Enregistrer" at bounding box center [726, 416] width 55 height 14
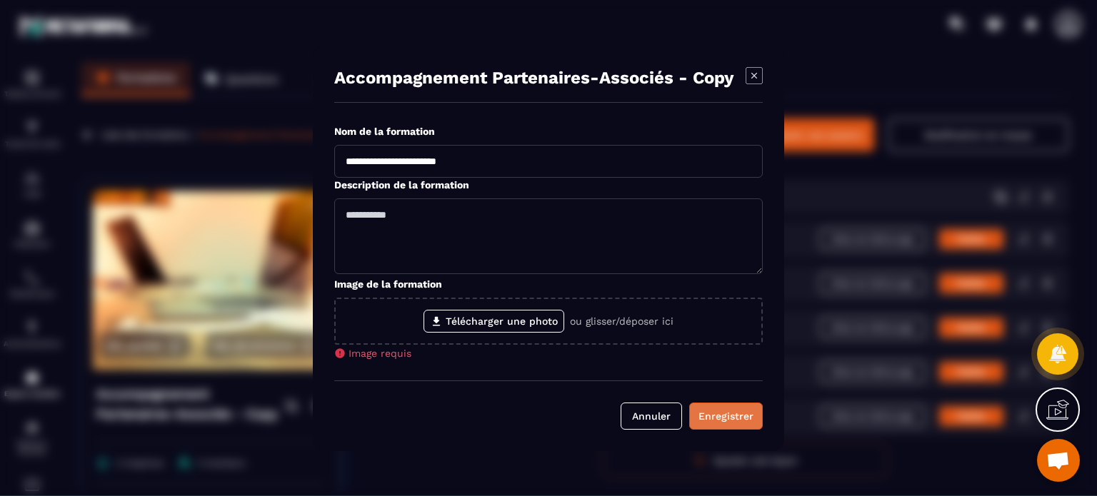
click at [733, 414] on div "Enregistrer" at bounding box center [726, 416] width 55 height 14
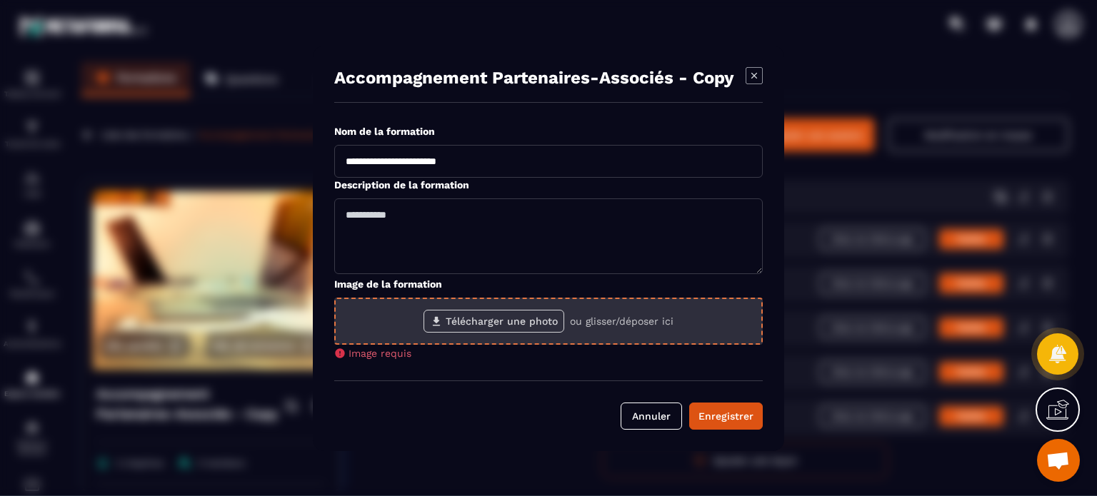
click at [491, 322] on label "Télécharger une photo" at bounding box center [494, 321] width 141 height 23
click at [0, 0] on input "Télécharger une photo" at bounding box center [0, 0] width 0 height 0
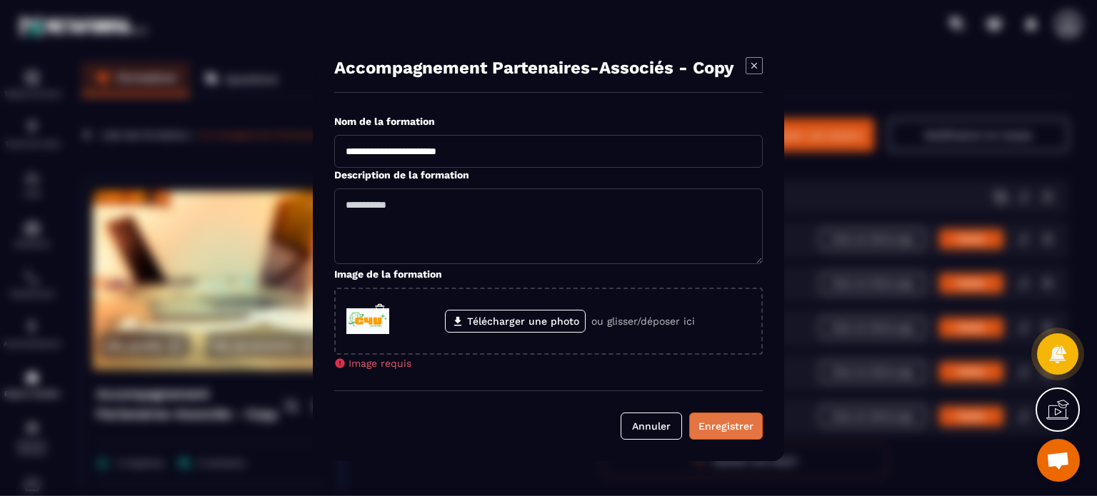
click at [714, 431] on div "Enregistrer" at bounding box center [726, 426] width 55 height 14
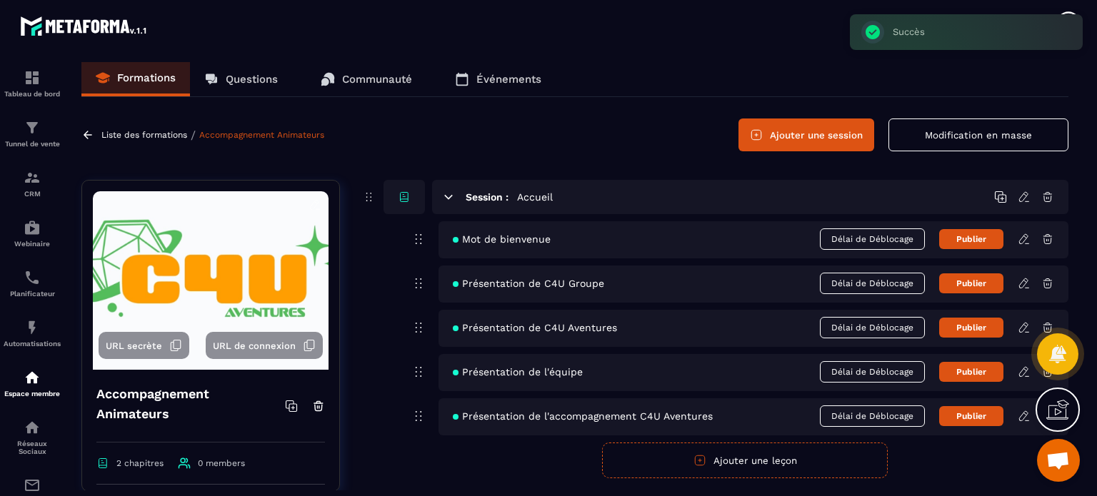
click at [714, 431] on section "**********" at bounding box center [548, 198] width 1097 height 496
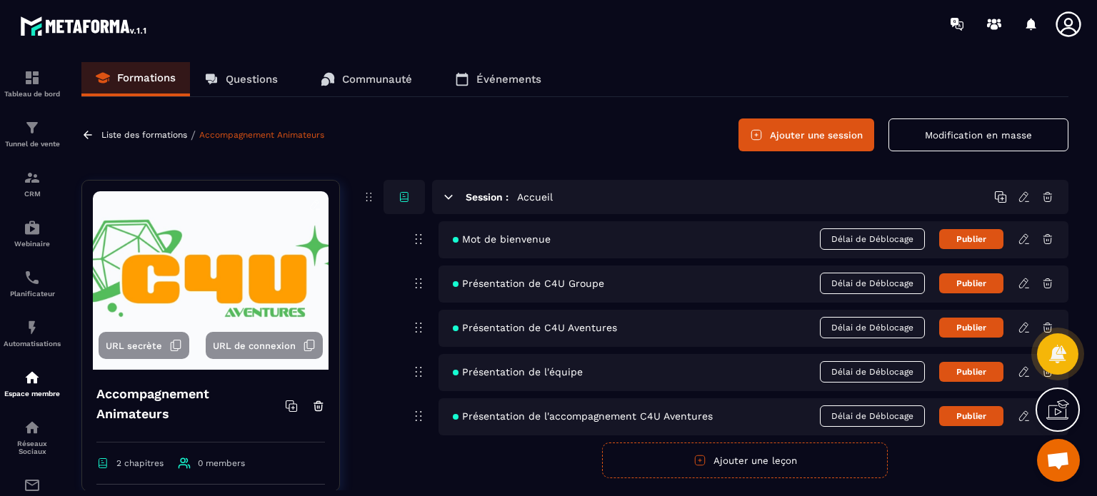
click at [106, 136] on p "Liste des formations" at bounding box center [144, 135] width 86 height 10
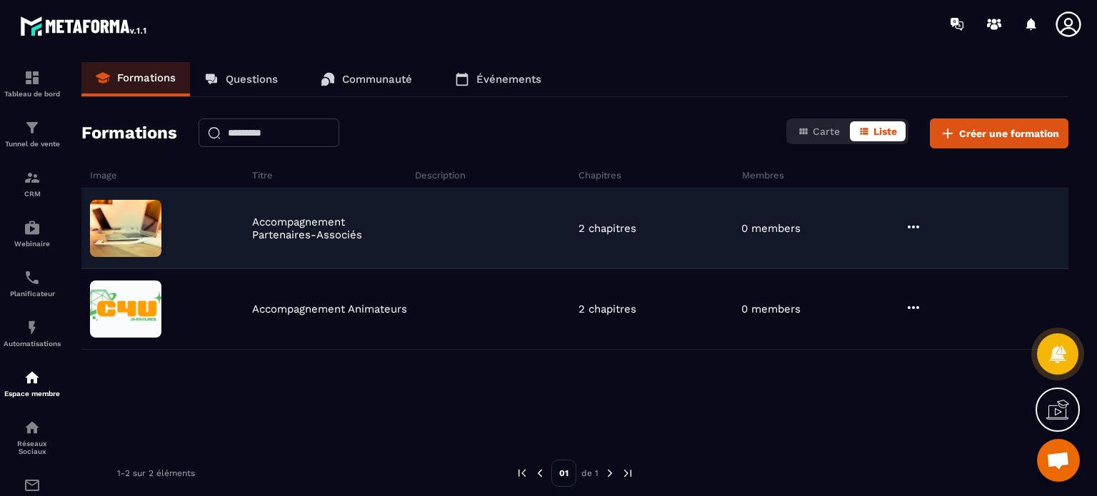
click at [905, 224] on icon at bounding box center [913, 227] width 17 height 17
click at [961, 254] on button "Modifier" at bounding box center [951, 257] width 89 height 26
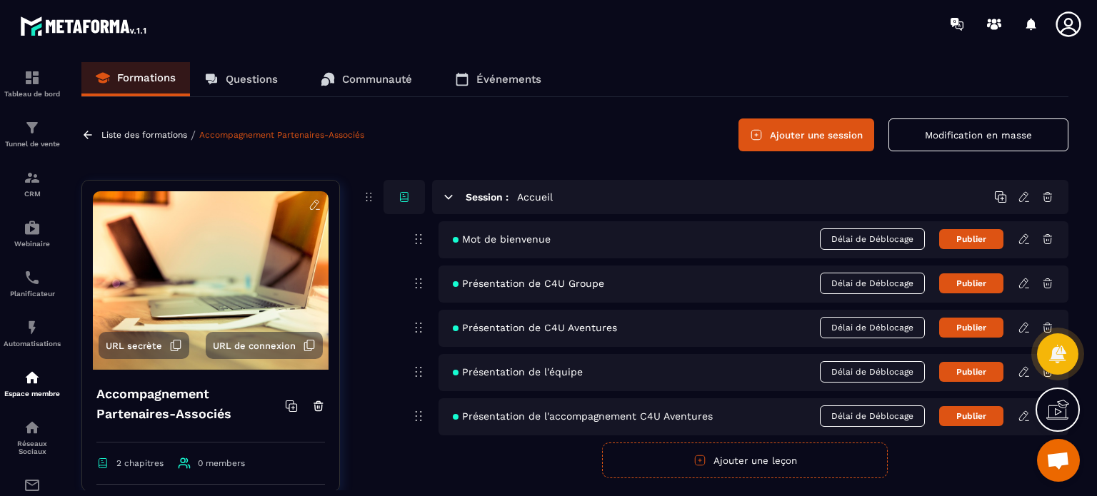
click at [309, 204] on icon at bounding box center [315, 205] width 13 height 13
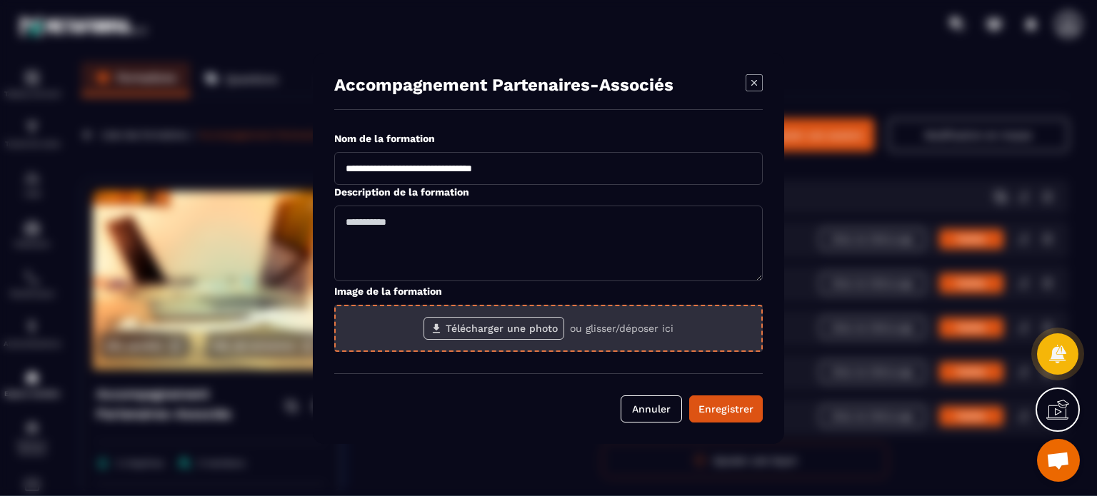
click at [529, 325] on label "Télécharger une photo" at bounding box center [494, 328] width 141 height 23
click at [0, 0] on input "Télécharger une photo" at bounding box center [0, 0] width 0 height 0
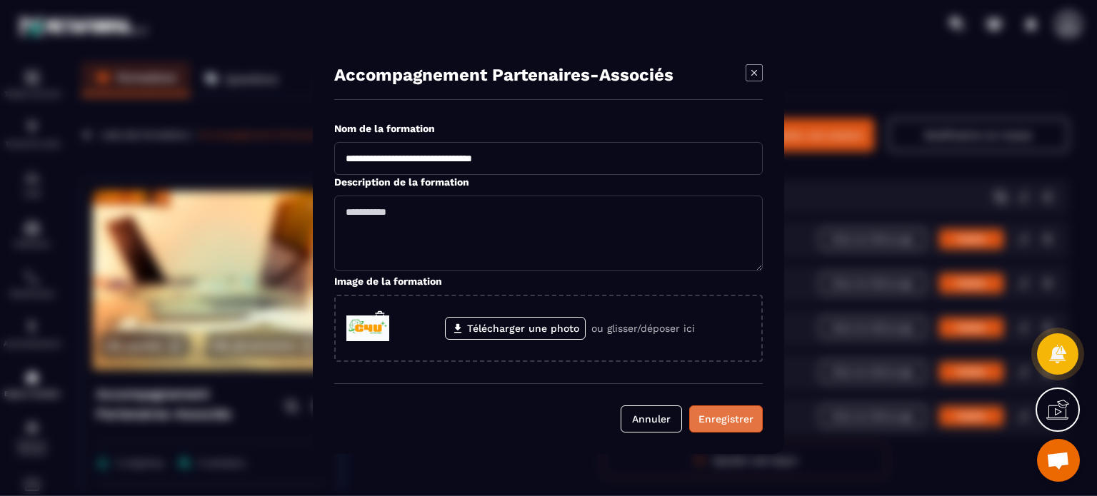
click at [716, 416] on div "Enregistrer" at bounding box center [726, 419] width 55 height 14
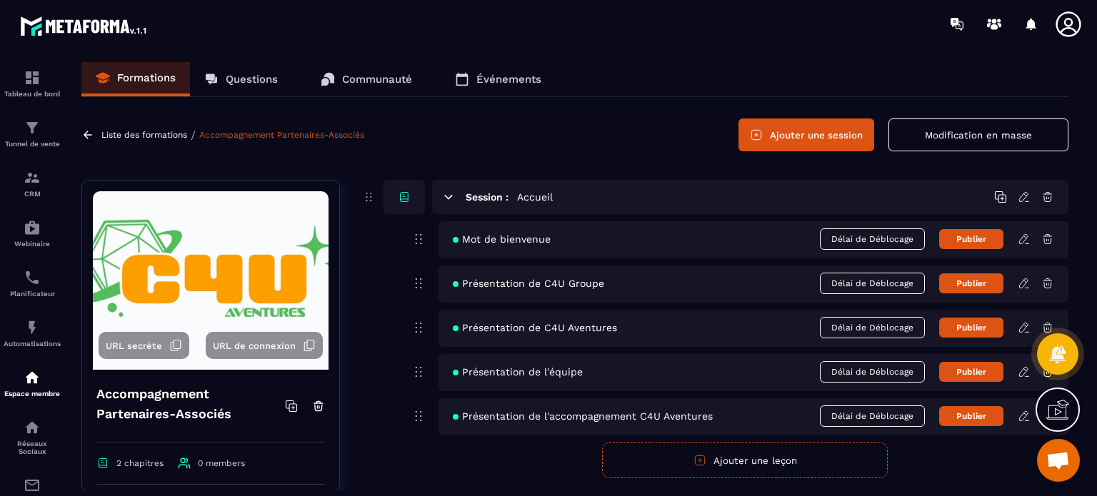
click at [309, 206] on icon at bounding box center [315, 205] width 13 height 13
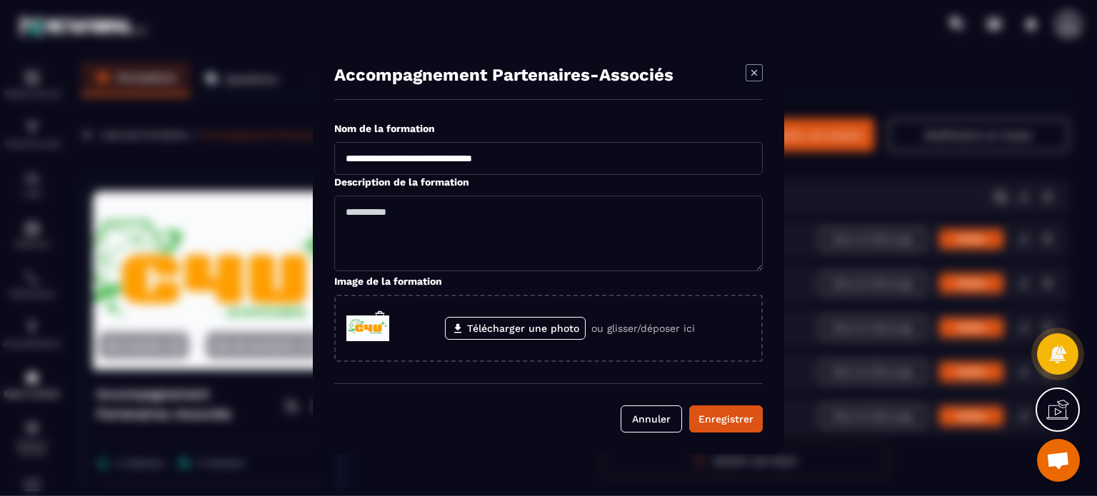
drag, startPoint x: 544, startPoint y: 160, endPoint x: 440, endPoint y: 162, distance: 103.6
click at [440, 162] on input "**********" at bounding box center [548, 158] width 429 height 33
type input "**********"
click at [724, 416] on div "Enregistrer" at bounding box center [726, 419] width 55 height 14
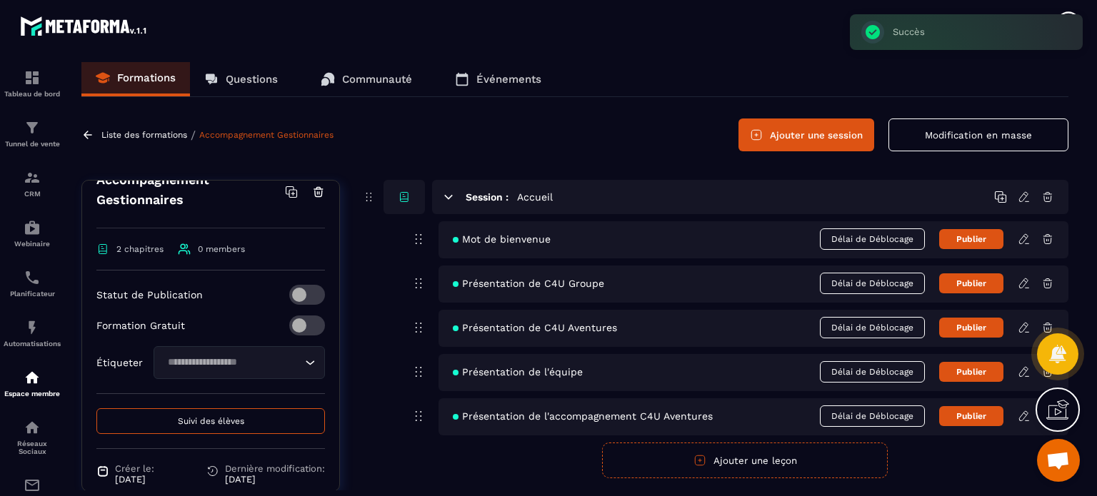
scroll to position [271, 0]
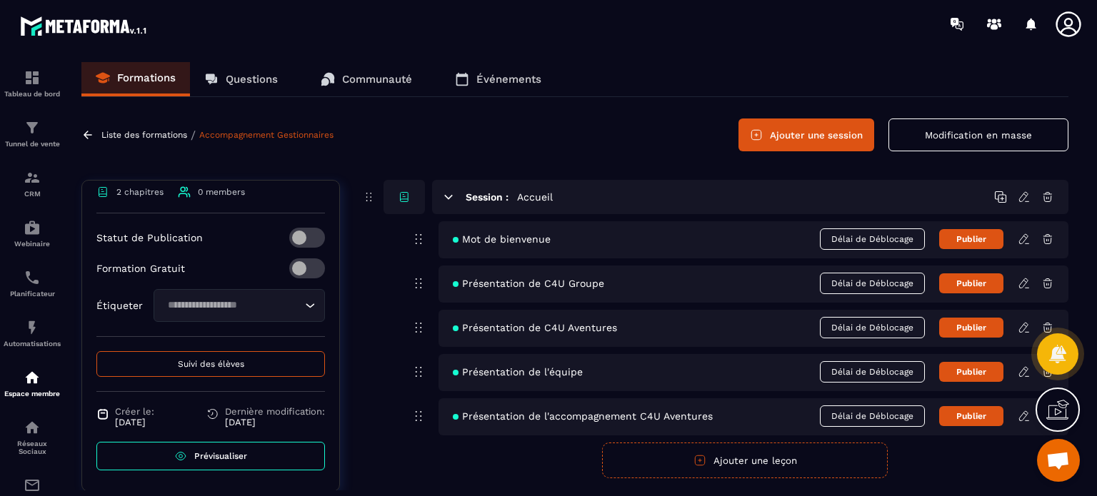
click at [166, 77] on p "Formations" at bounding box center [146, 77] width 59 height 13
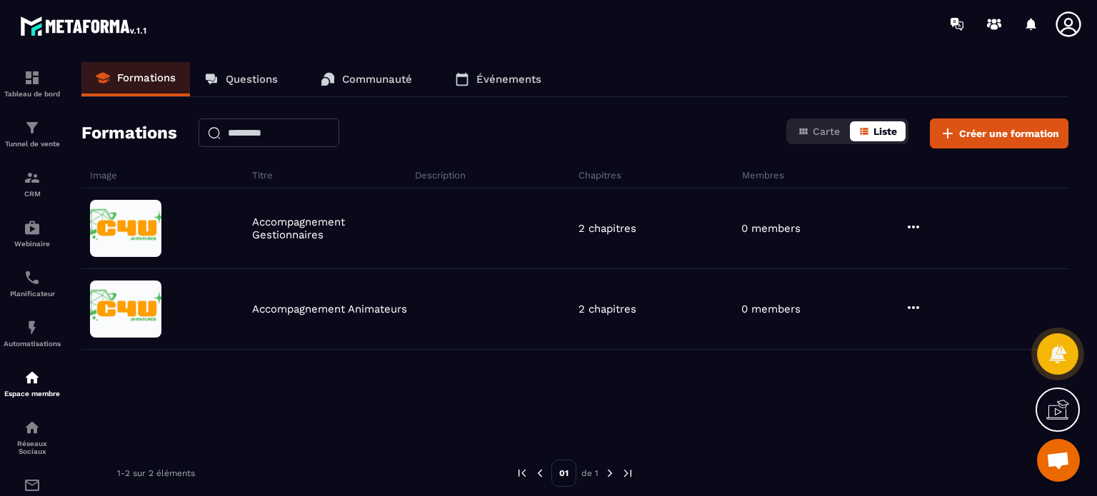
click at [886, 129] on span "Liste" at bounding box center [886, 131] width 24 height 11
drag, startPoint x: 999, startPoint y: 133, endPoint x: 854, endPoint y: 164, distance: 148.4
click at [868, 184] on div "Formations Questions Communauté Événements Formations Carte Liste Créer une for…" at bounding box center [575, 276] width 1016 height 429
click at [832, 132] on span "Carte" at bounding box center [826, 131] width 27 height 11
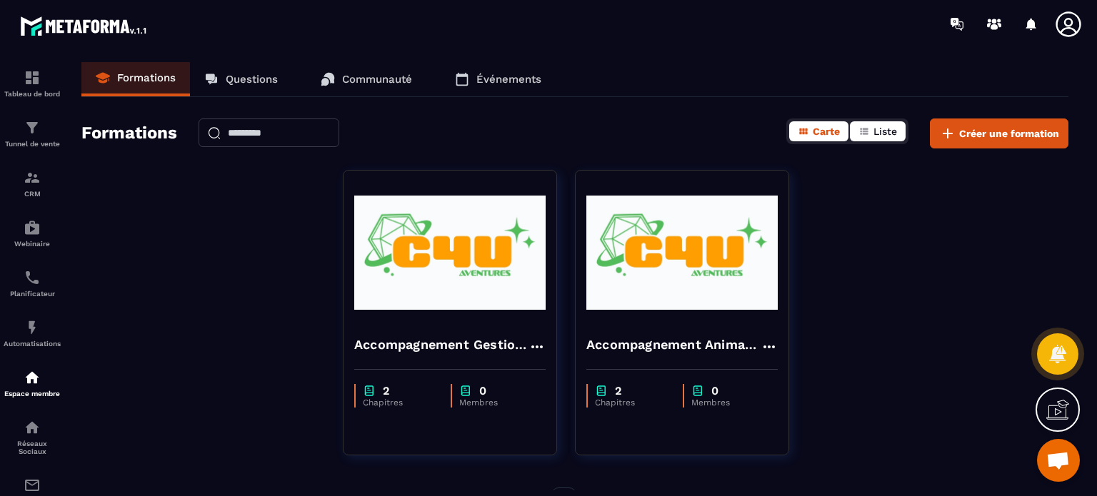
click at [886, 134] on span "Liste" at bounding box center [886, 131] width 24 height 11
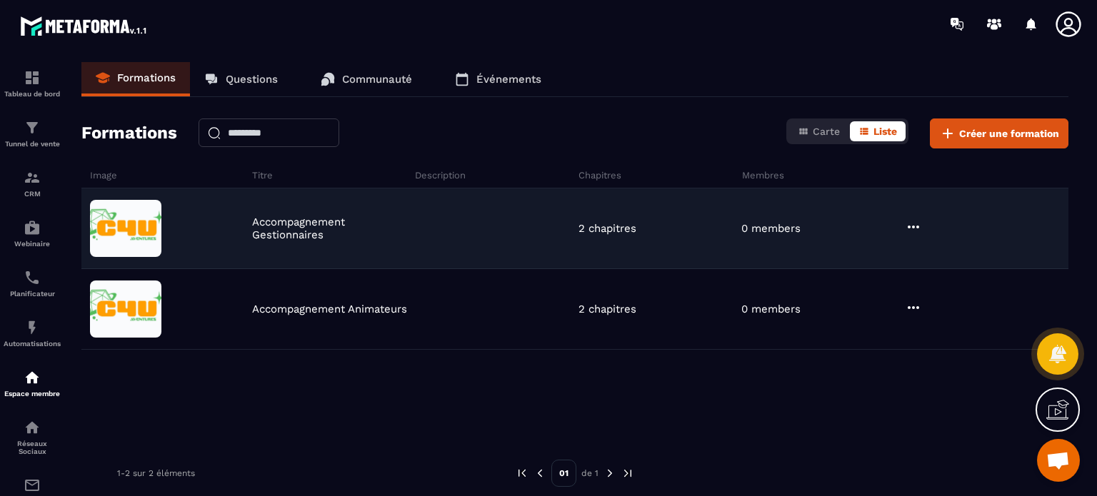
click at [923, 227] on div at bounding box center [985, 229] width 167 height 20
click at [917, 228] on icon at bounding box center [913, 227] width 17 height 17
click at [957, 254] on button "Modifier" at bounding box center [951, 257] width 89 height 26
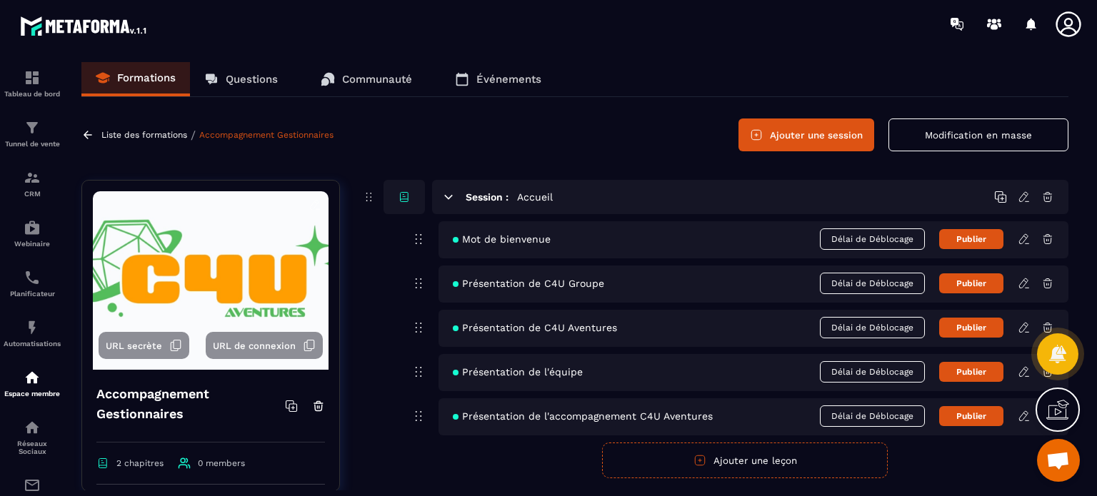
click at [291, 227] on img at bounding box center [211, 280] width 236 height 179
click at [292, 210] on img at bounding box center [211, 280] width 236 height 179
click at [275, 239] on img at bounding box center [211, 280] width 236 height 179
click at [256, 221] on img at bounding box center [211, 280] width 236 height 179
click at [286, 209] on img at bounding box center [211, 280] width 236 height 179
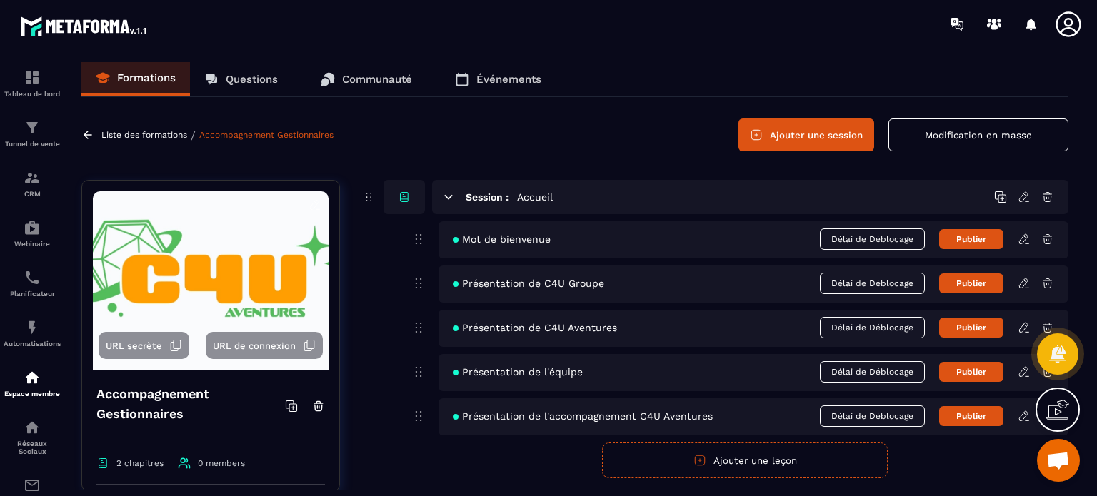
drag, startPoint x: 286, startPoint y: 214, endPoint x: 283, endPoint y: 230, distance: 16.0
click at [286, 215] on img at bounding box center [211, 280] width 236 height 179
click at [289, 255] on img at bounding box center [211, 280] width 236 height 179
click at [309, 205] on icon at bounding box center [315, 205] width 13 height 13
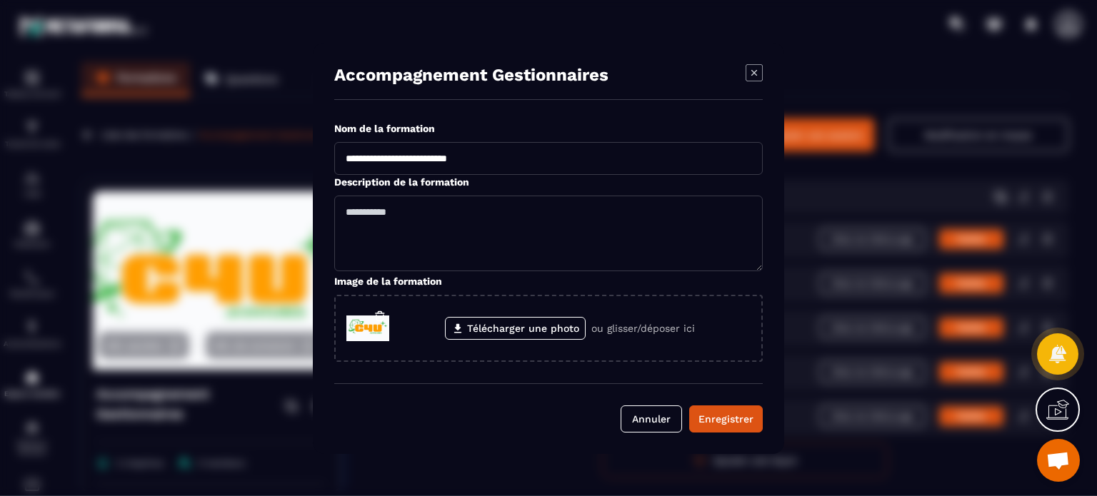
click at [438, 161] on input "**********" at bounding box center [548, 158] width 429 height 33
click at [549, 155] on input "**********" at bounding box center [548, 158] width 429 height 33
drag, startPoint x: 658, startPoint y: 156, endPoint x: 505, endPoint y: 166, distance: 153.2
click at [505, 166] on input "**********" at bounding box center [548, 158] width 429 height 33
type input "**********"
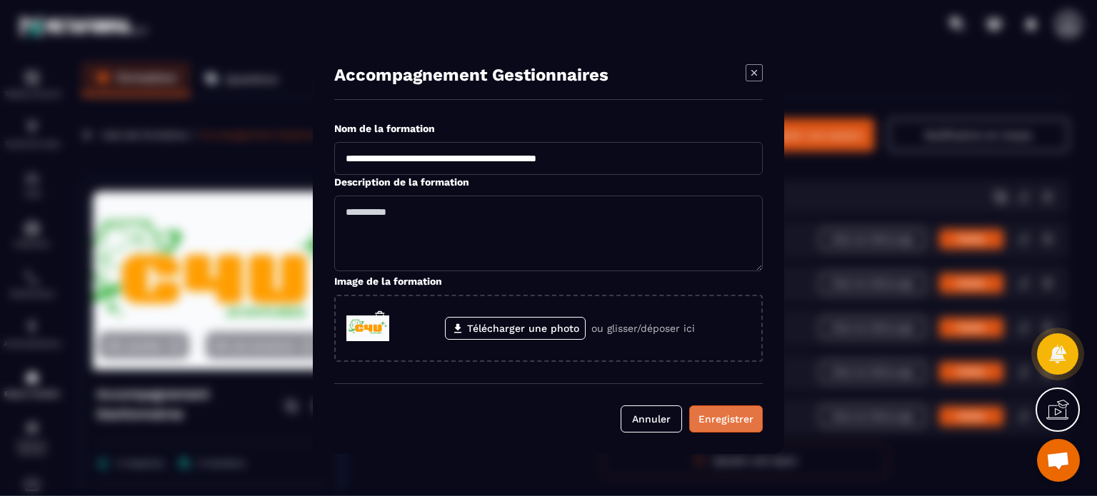
click at [728, 421] on div "Enregistrer" at bounding box center [726, 419] width 55 height 14
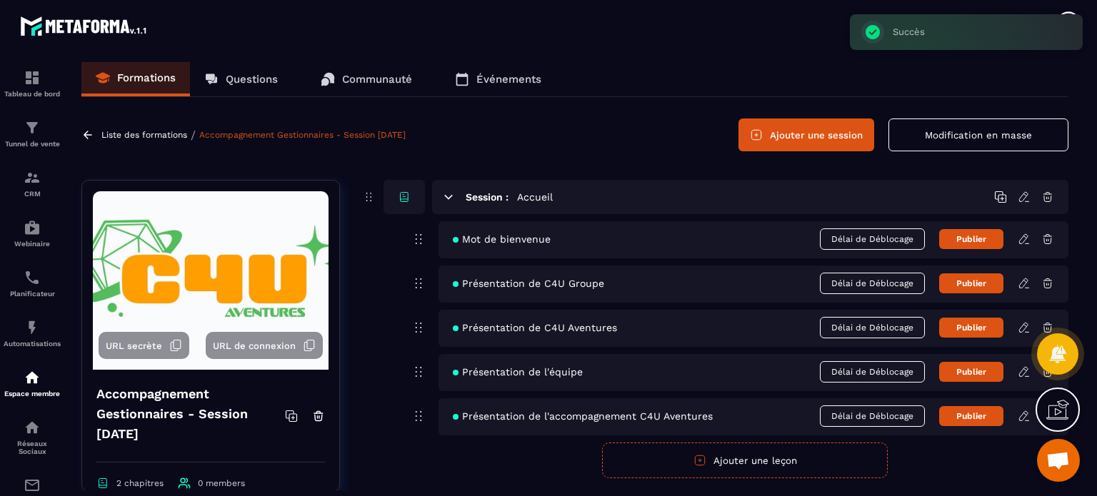
click at [140, 127] on div "Liste des formations / Accompagnement Gestionnaires - Session [DATE] Ajouter un…" at bounding box center [574, 135] width 987 height 33
click at [140, 132] on p "Liste des formations" at bounding box center [144, 135] width 86 height 10
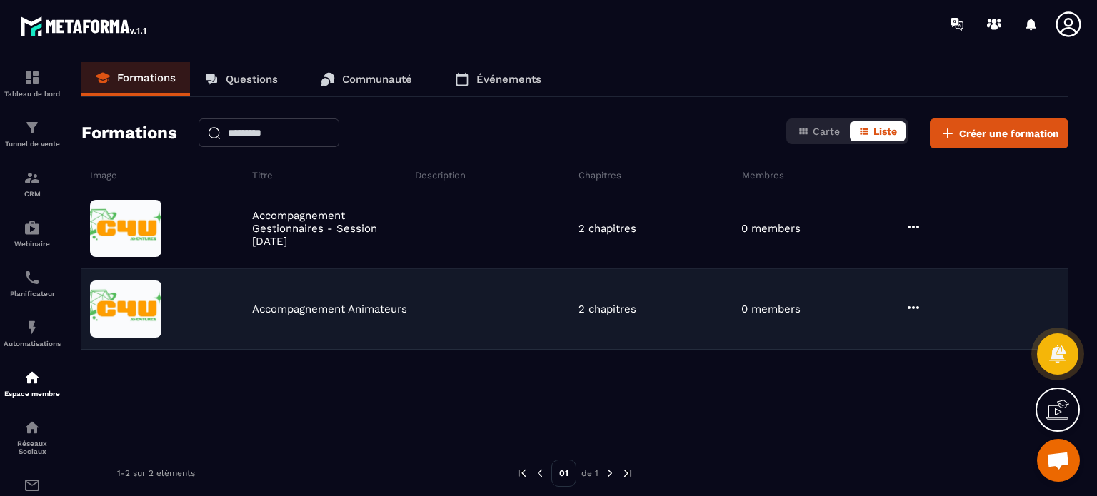
click at [129, 306] on img at bounding box center [125, 309] width 71 height 57
click at [129, 316] on img at bounding box center [125, 309] width 71 height 57
click at [922, 308] on div at bounding box center [985, 309] width 167 height 20
click at [917, 308] on icon at bounding box center [913, 307] width 11 height 3
click at [952, 336] on button "Modifier" at bounding box center [951, 337] width 89 height 26
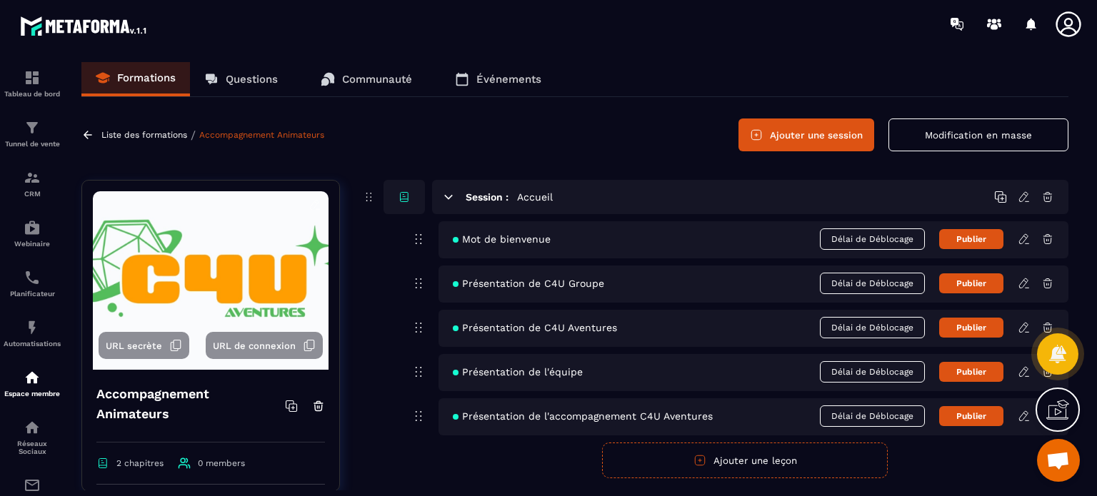
click at [278, 210] on img at bounding box center [211, 280] width 236 height 179
click at [278, 218] on img at bounding box center [211, 280] width 236 height 179
click at [281, 228] on img at bounding box center [211, 280] width 236 height 179
drag, startPoint x: 246, startPoint y: 214, endPoint x: 265, endPoint y: 211, distance: 19.4
click at [246, 213] on img at bounding box center [211, 280] width 236 height 179
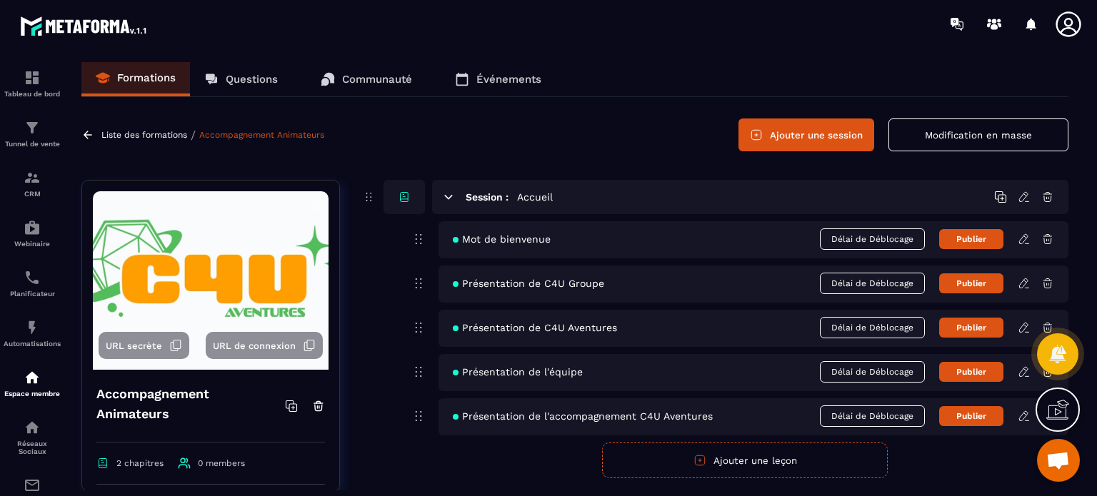
click at [284, 243] on img at bounding box center [211, 280] width 236 height 179
click at [259, 251] on img at bounding box center [211, 280] width 236 height 179
click at [274, 234] on img at bounding box center [211, 280] width 236 height 179
click at [300, 226] on img at bounding box center [211, 280] width 236 height 179
click at [309, 210] on div at bounding box center [315, 207] width 13 height 16
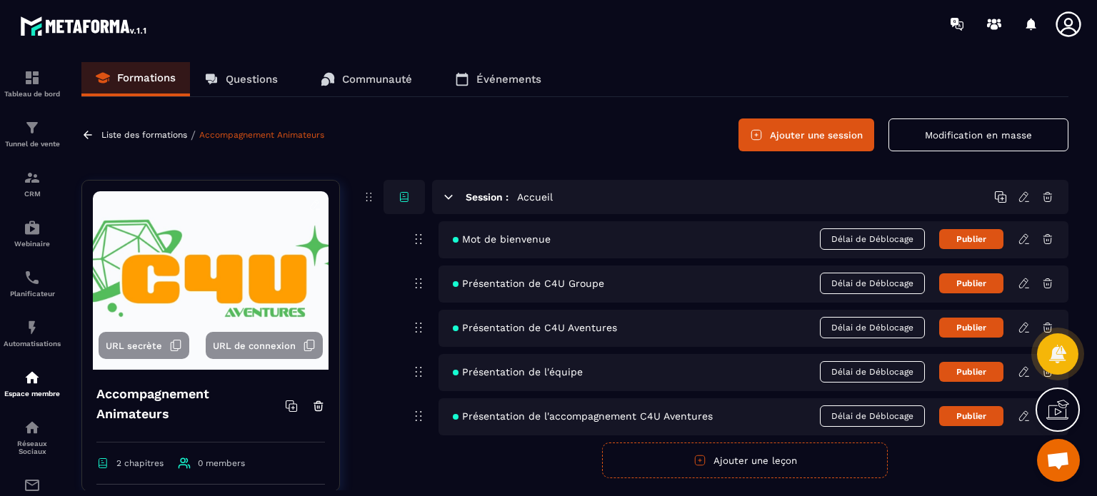
click at [309, 202] on icon at bounding box center [315, 205] width 13 height 13
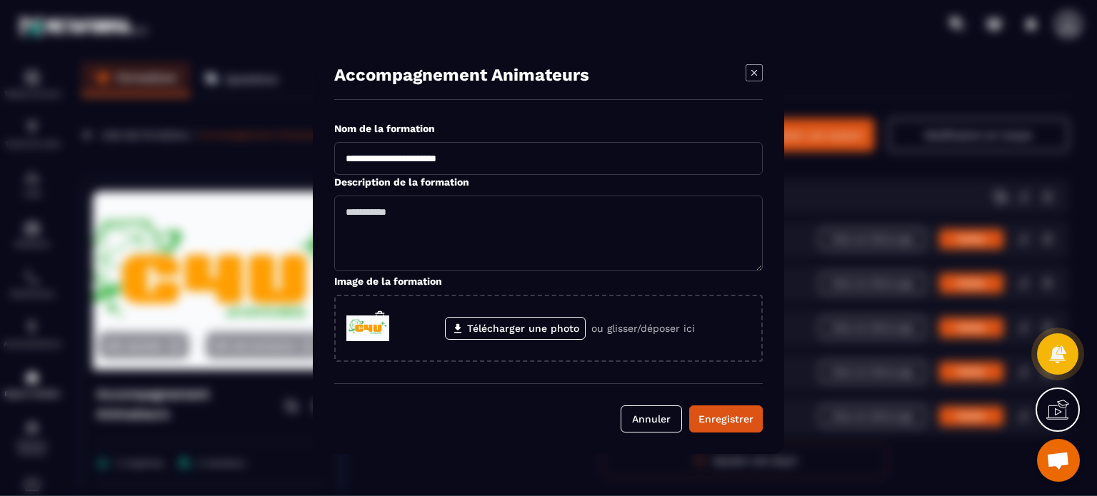
click at [515, 159] on input "**********" at bounding box center [548, 158] width 429 height 33
paste input "**********"
type input "**********"
click at [717, 414] on div "Enregistrer" at bounding box center [726, 419] width 55 height 14
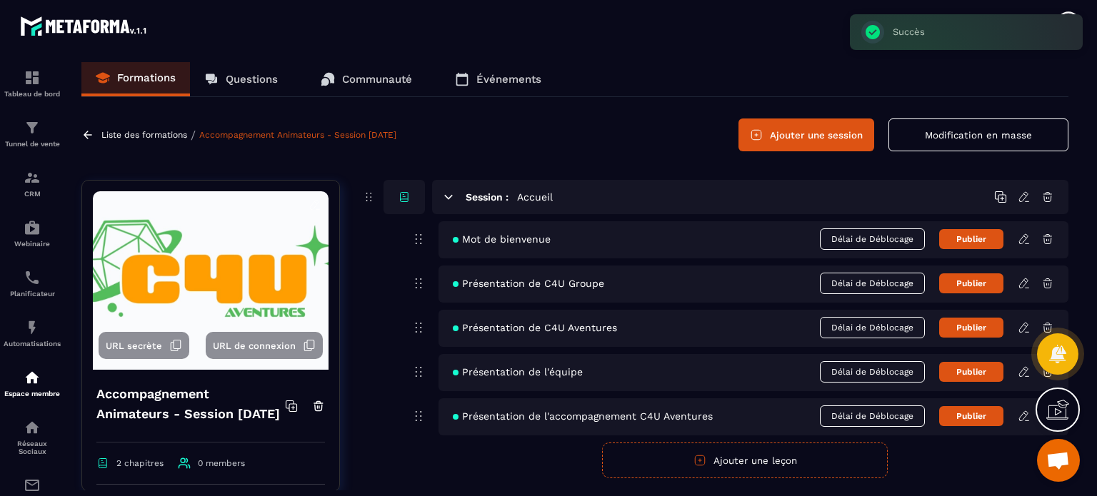
click at [160, 134] on p "Liste des formations" at bounding box center [144, 135] width 86 height 10
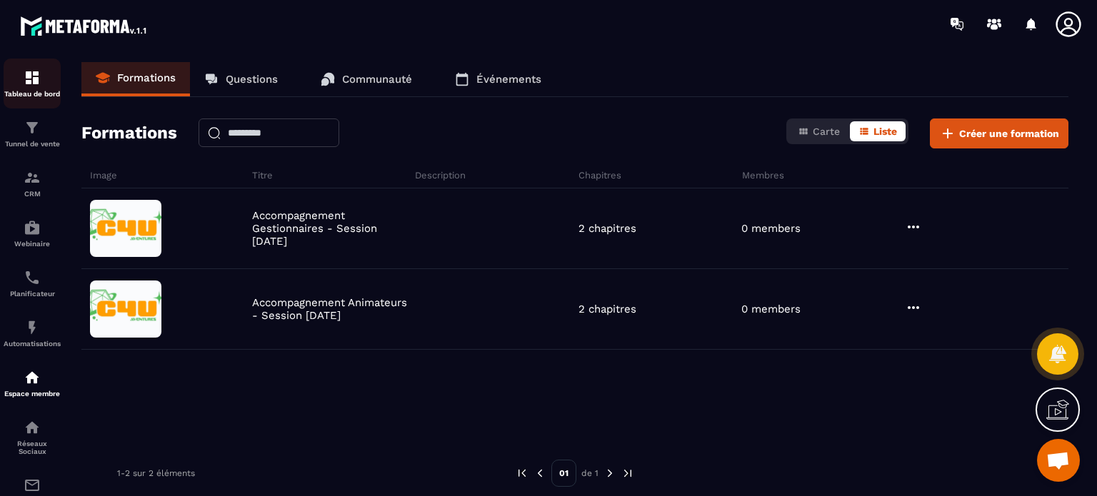
click at [41, 86] on div "Tableau de bord" at bounding box center [32, 83] width 57 height 29
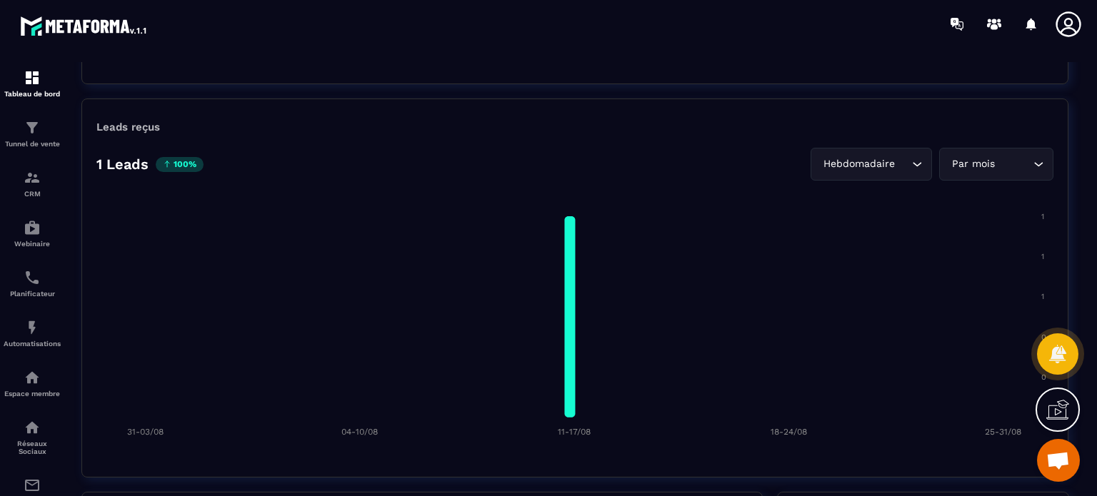
scroll to position [1214, 0]
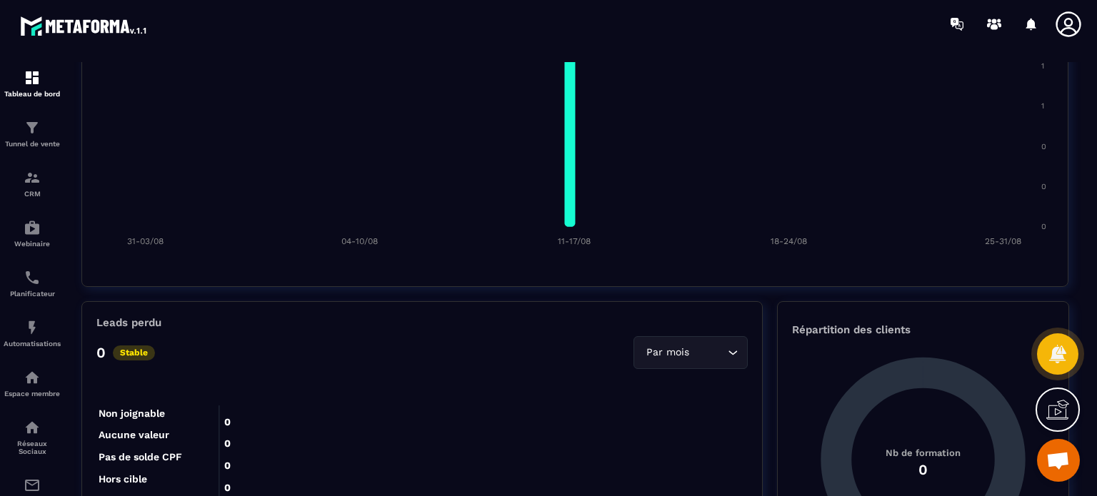
click at [269, 218] on foreignobject at bounding box center [574, 129] width 957 height 250
click at [142, 189] on foreignobject at bounding box center [574, 129] width 957 height 250
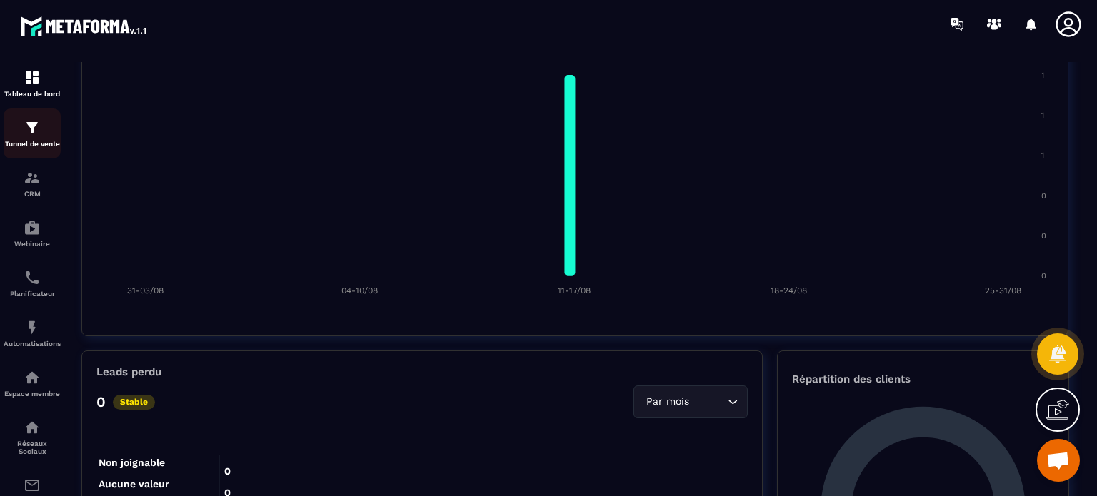
scroll to position [1072, 0]
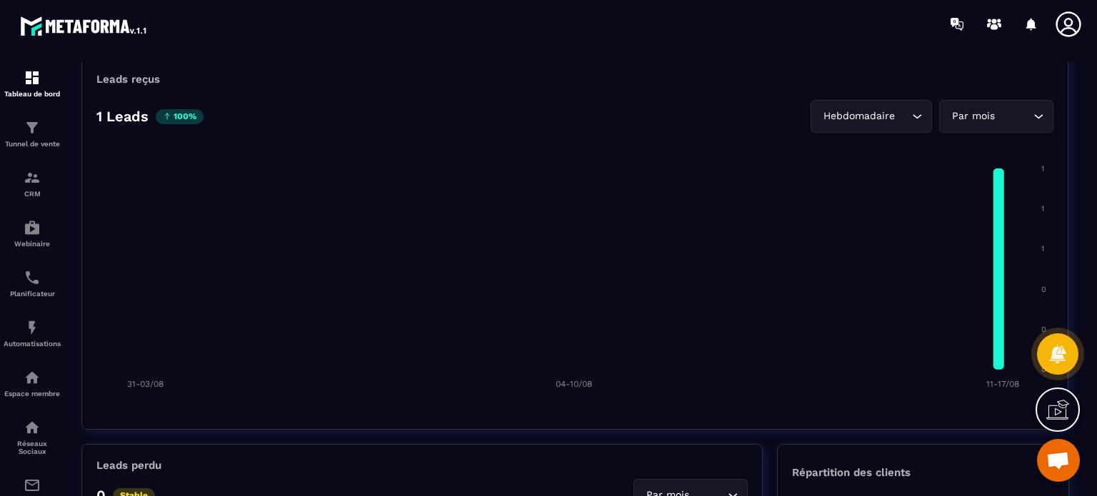
click at [331, 224] on foreignobject at bounding box center [574, 272] width 957 height 250
click at [31, 85] on img at bounding box center [32, 77] width 17 height 17
click at [22, 138] on div "Tunnel de vente" at bounding box center [32, 133] width 57 height 29
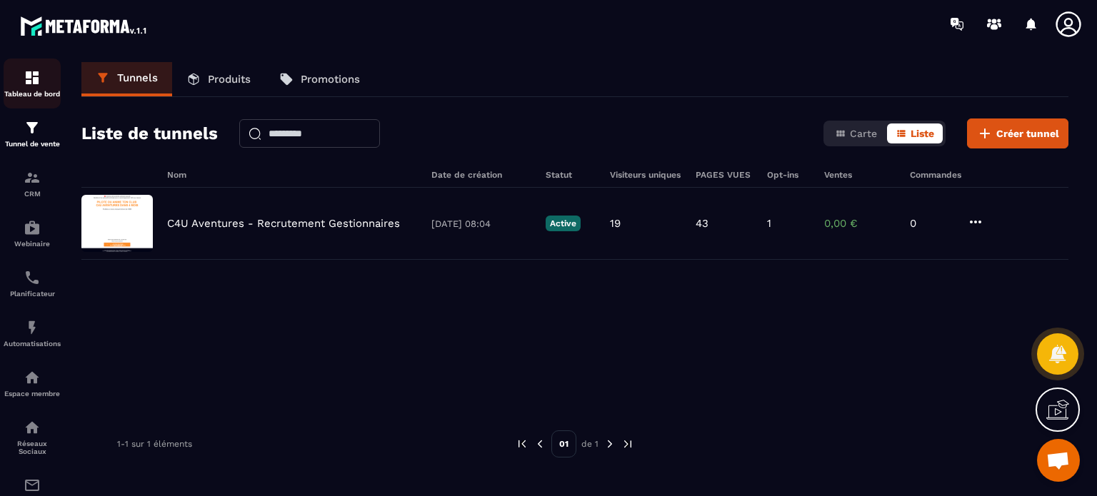
click at [34, 88] on div "Tableau de bord" at bounding box center [32, 83] width 57 height 29
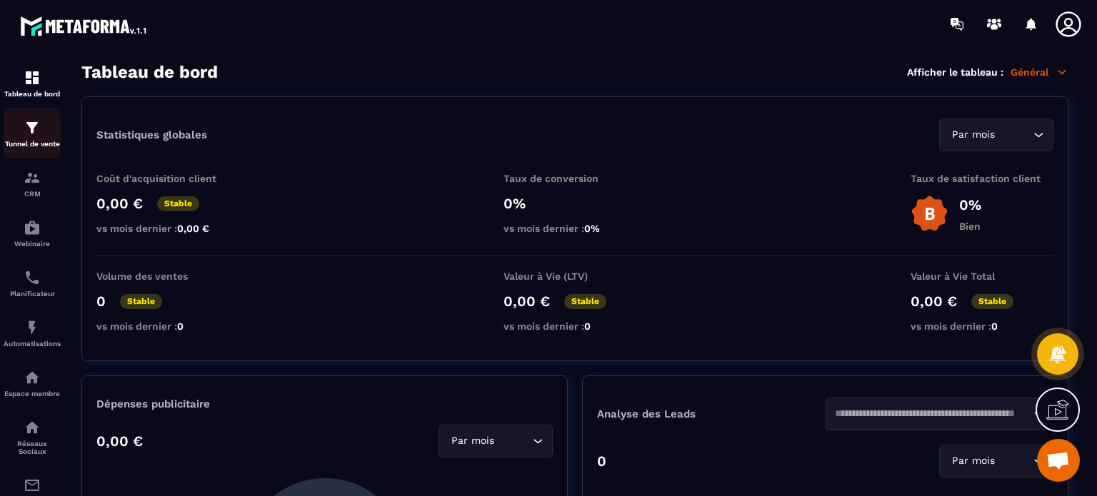
click at [34, 129] on img at bounding box center [32, 127] width 17 height 17
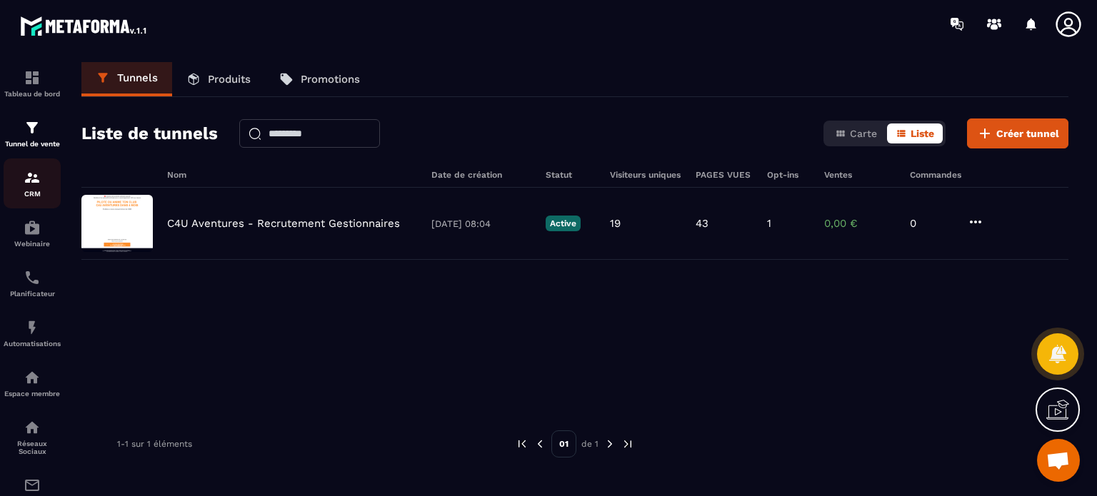
click at [31, 185] on img at bounding box center [32, 177] width 17 height 17
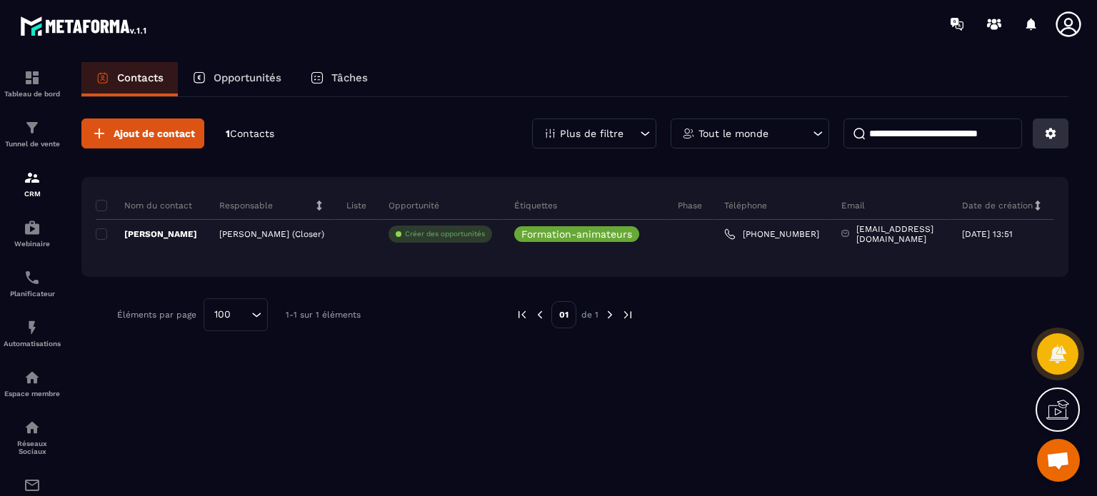
click at [1054, 137] on icon at bounding box center [1050, 133] width 13 height 13
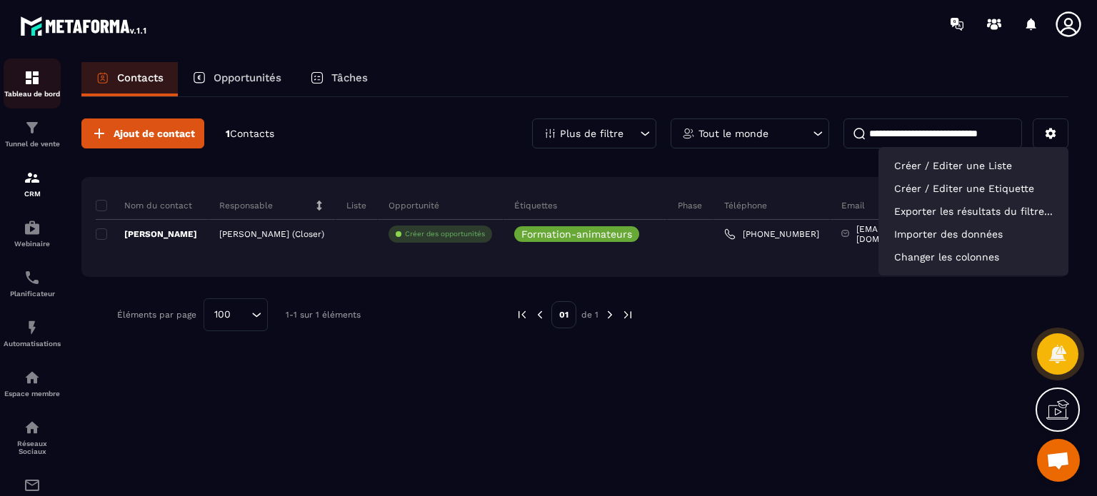
click at [39, 86] on img at bounding box center [32, 77] width 17 height 17
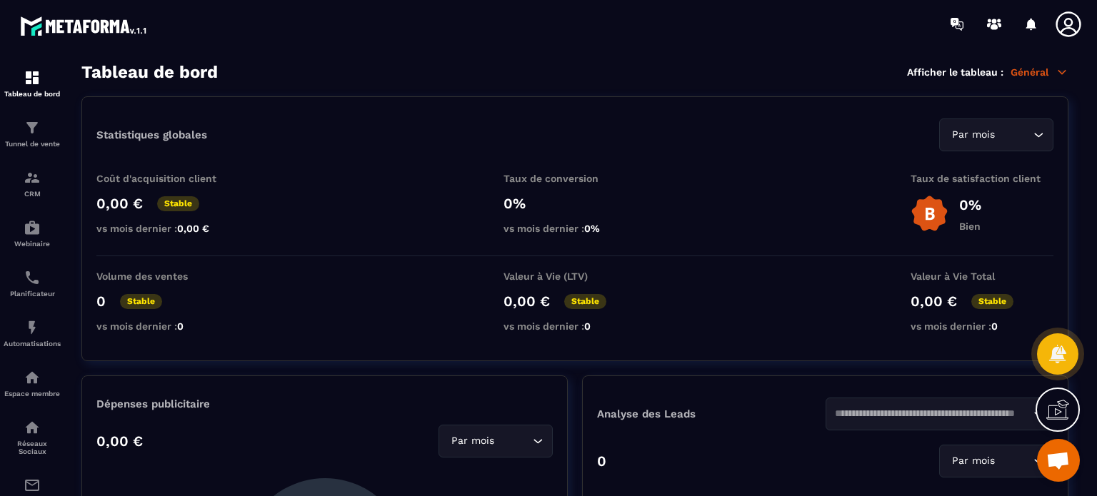
click at [1041, 137] on icon "Search for option" at bounding box center [1039, 135] width 14 height 14
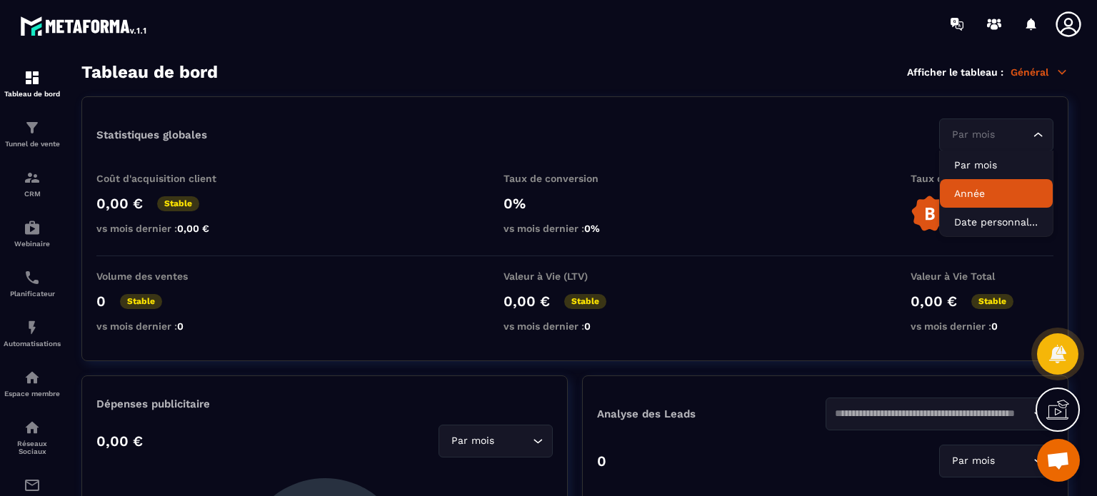
click at [996, 188] on p "Année" at bounding box center [996, 193] width 84 height 14
click at [1042, 134] on icon "Search for option" at bounding box center [1039, 135] width 14 height 14
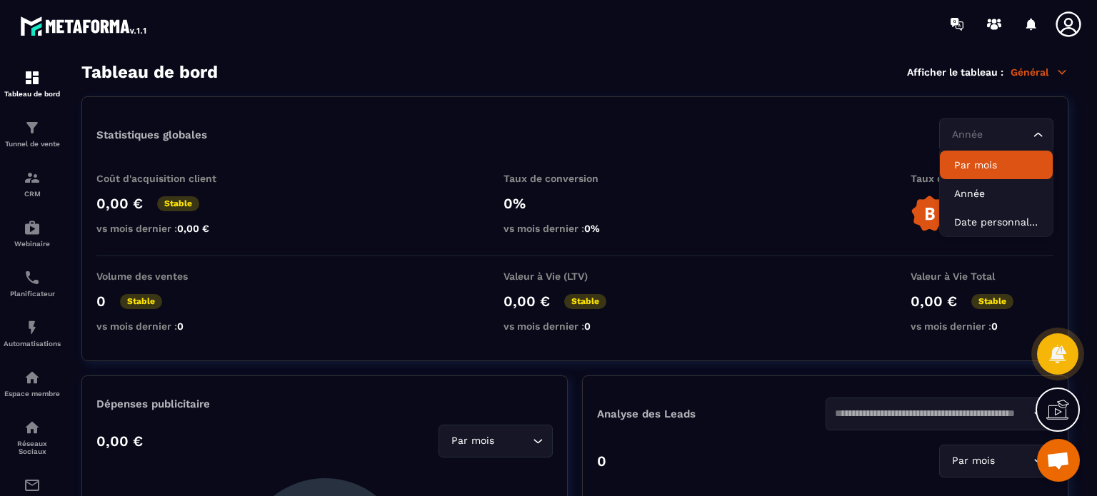
click at [1004, 165] on p "Par mois" at bounding box center [996, 165] width 84 height 14
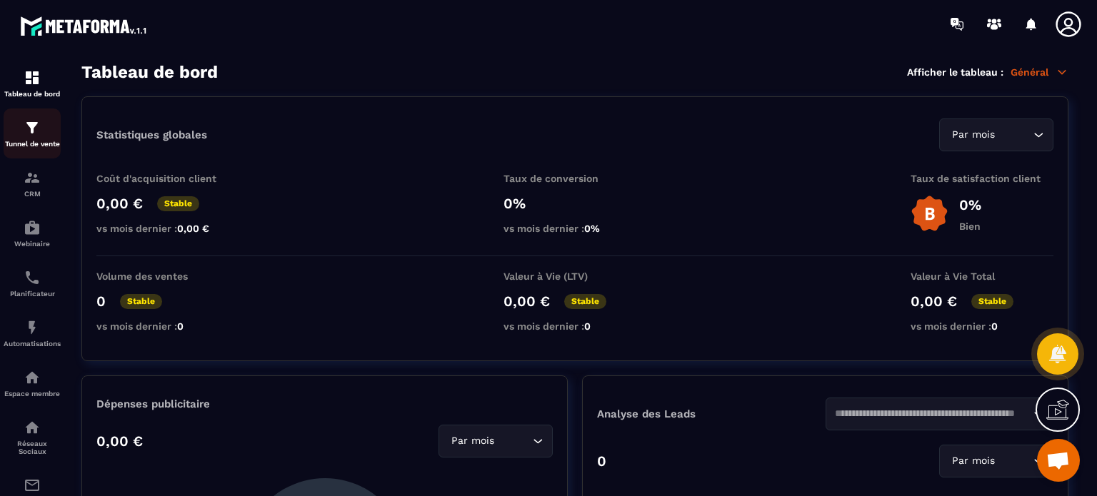
click at [40, 134] on img at bounding box center [32, 127] width 17 height 17
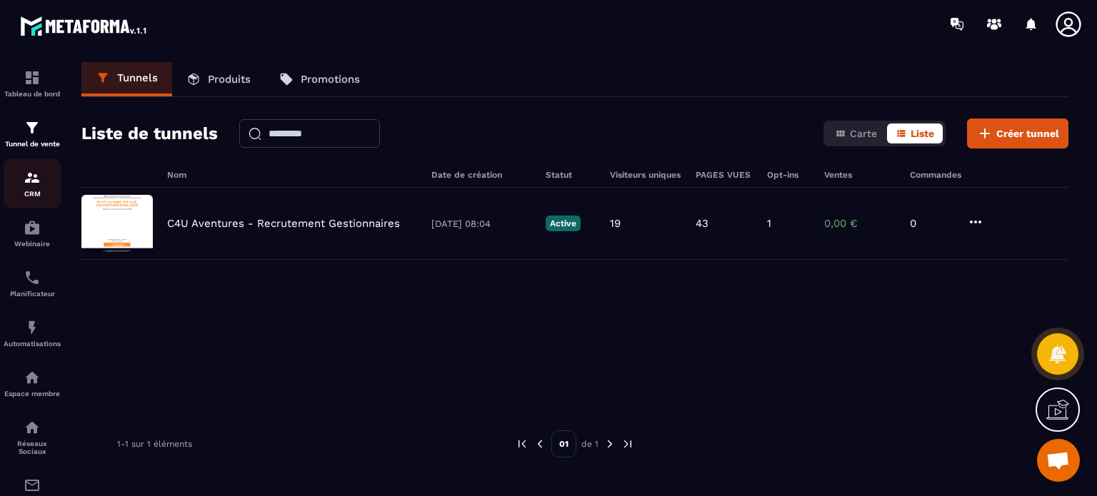
click at [31, 193] on p "CRM" at bounding box center [32, 194] width 57 height 8
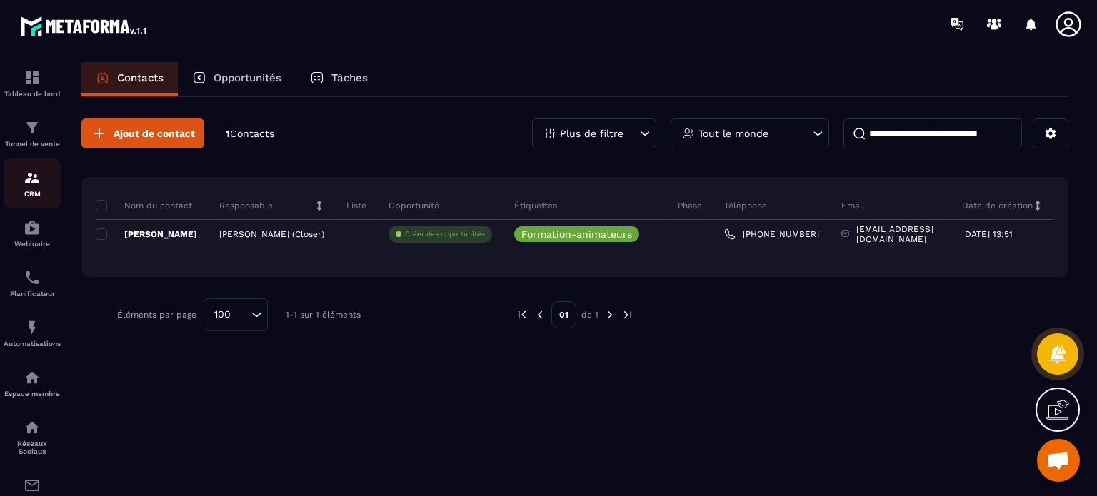
click at [31, 183] on img at bounding box center [32, 177] width 17 height 17
click at [39, 223] on img at bounding box center [32, 227] width 17 height 17
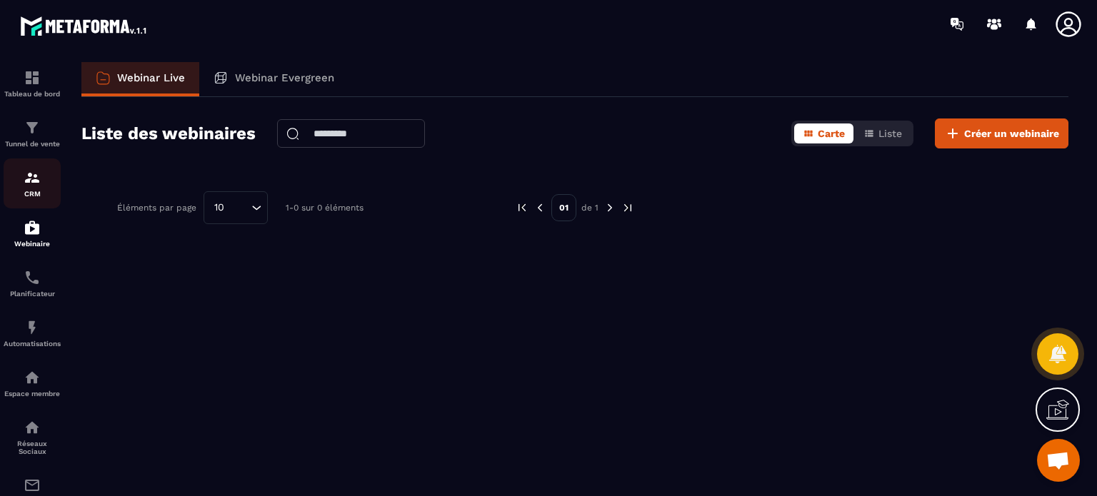
click at [35, 193] on p "CRM" at bounding box center [32, 194] width 57 height 8
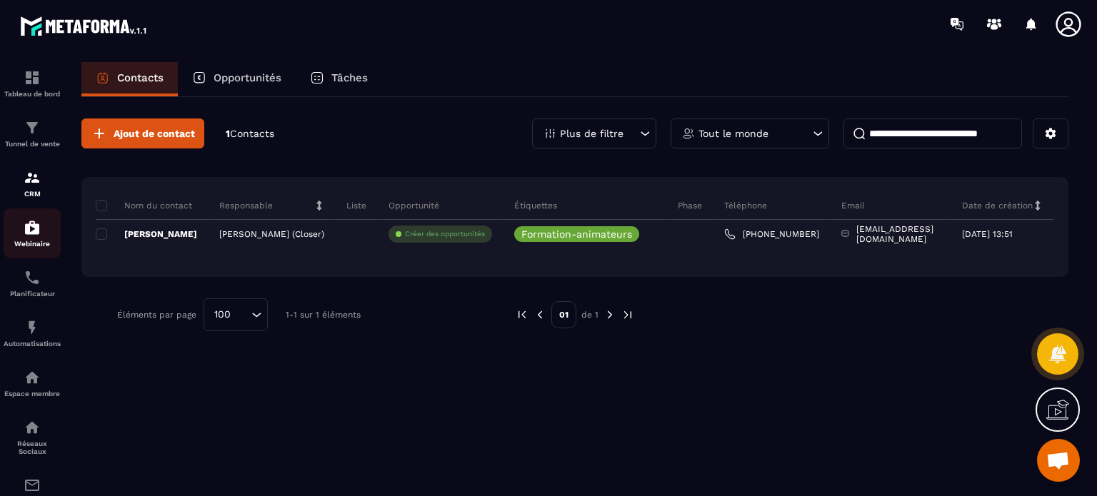
click at [37, 242] on p "Webinaire" at bounding box center [32, 244] width 57 height 8
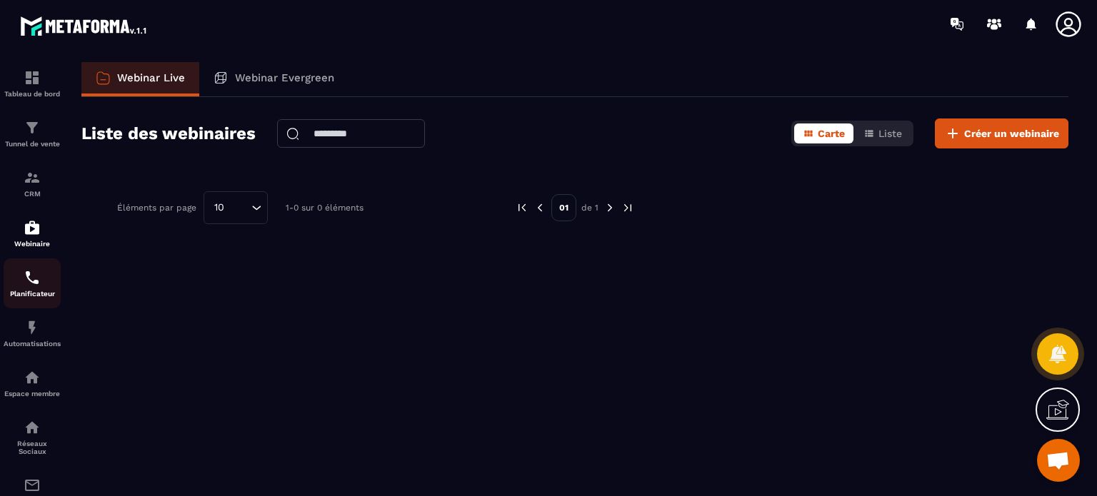
click at [31, 292] on p "Planificateur" at bounding box center [32, 294] width 57 height 8
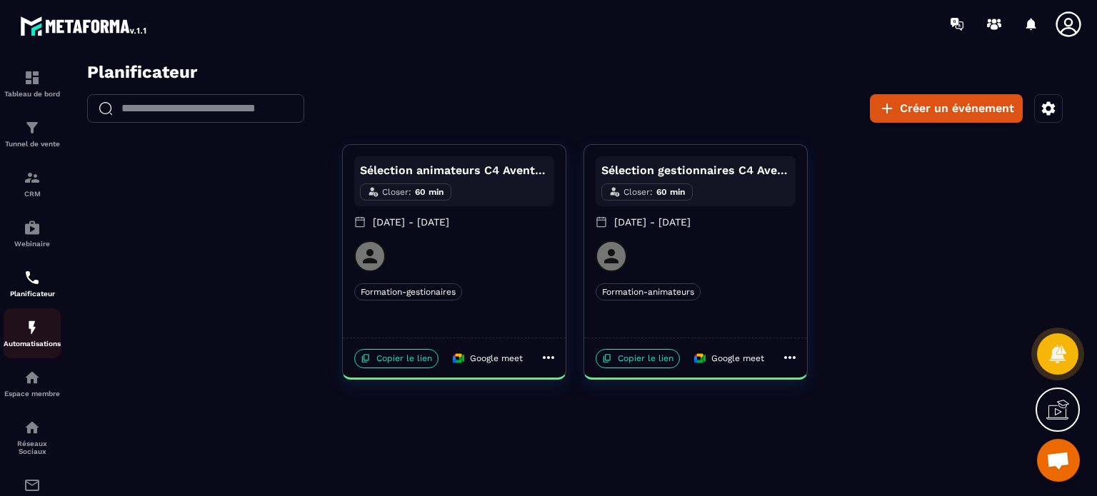
click at [30, 336] on img at bounding box center [32, 327] width 17 height 17
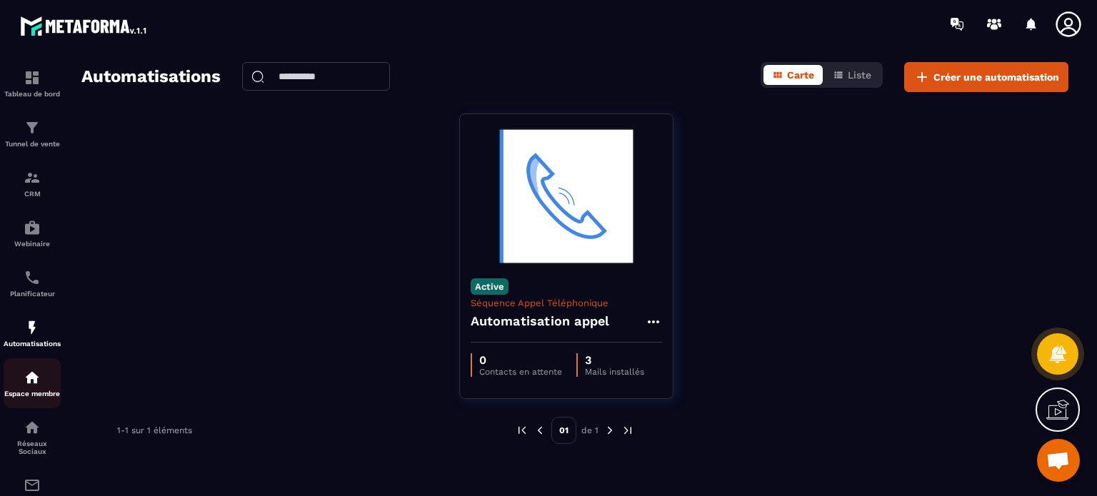
click at [37, 384] on img at bounding box center [32, 377] width 17 height 17
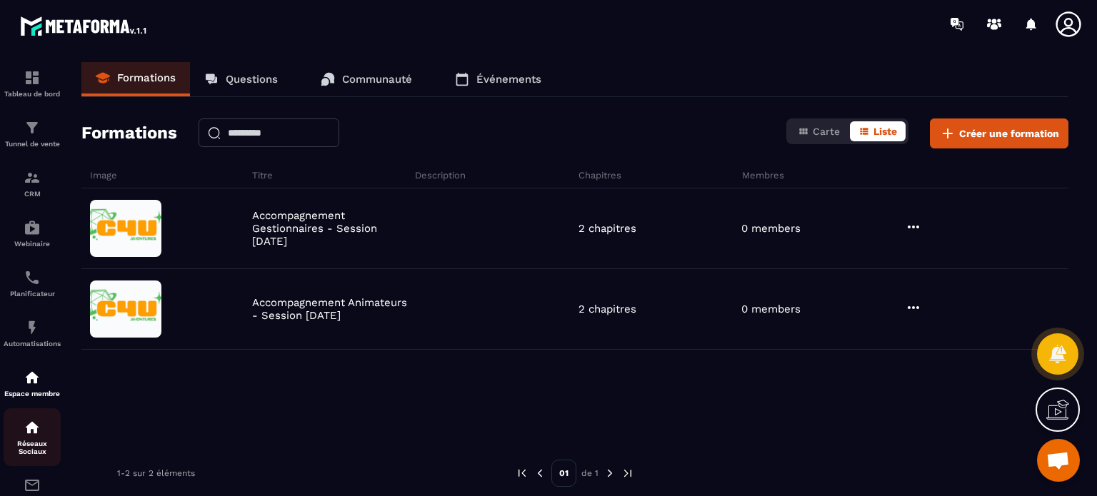
click at [30, 436] on img at bounding box center [32, 427] width 17 height 17
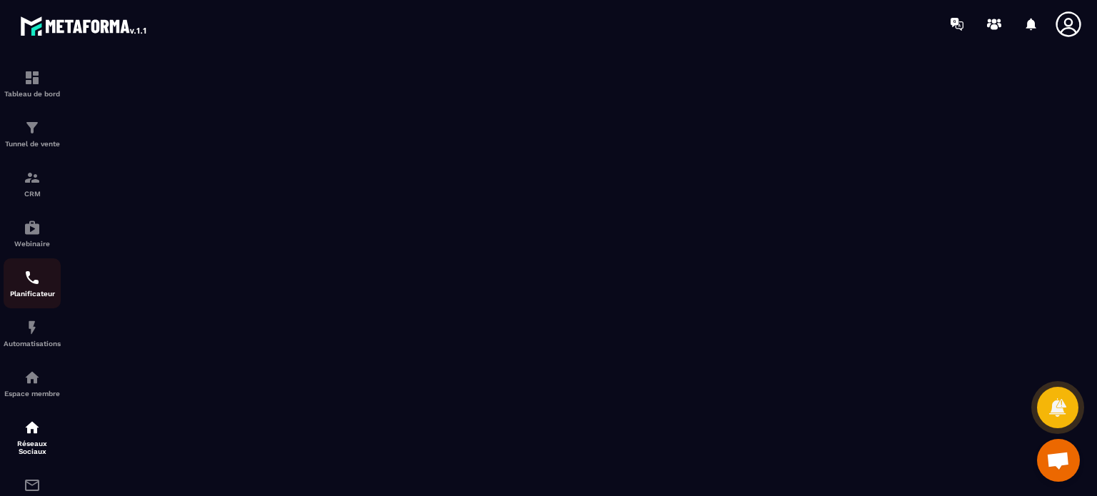
click at [27, 294] on p "Planificateur" at bounding box center [32, 294] width 57 height 8
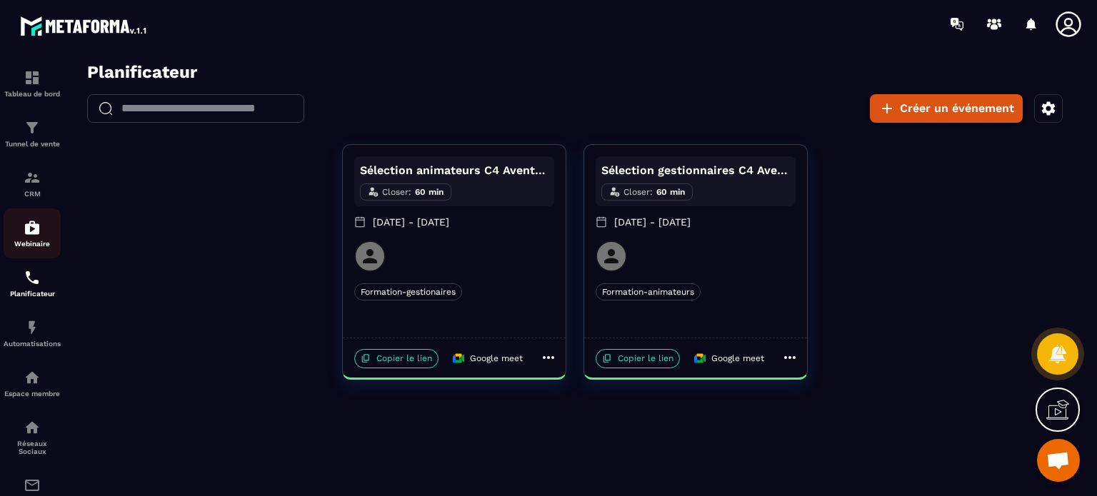
click at [26, 236] on img at bounding box center [32, 227] width 17 height 17
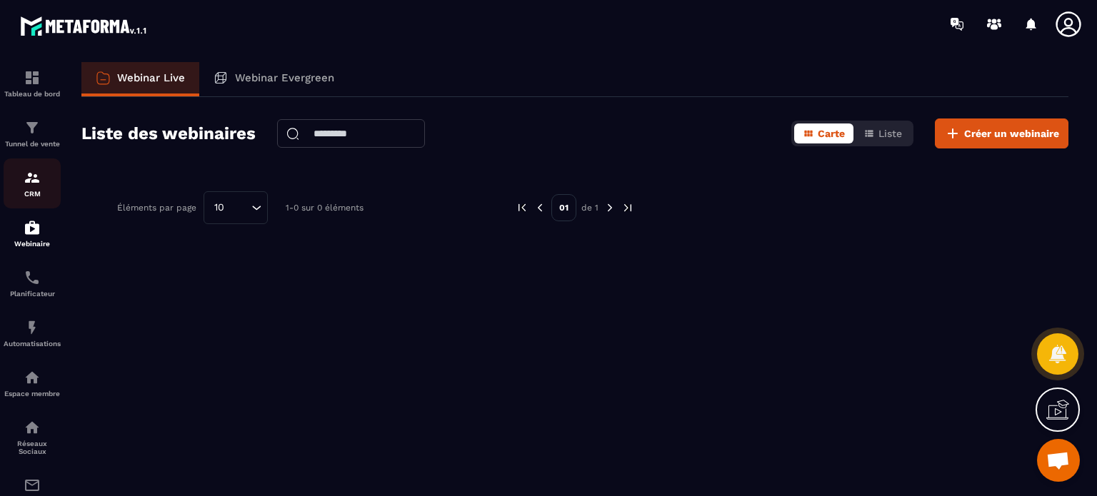
click at [35, 177] on img at bounding box center [32, 177] width 17 height 17
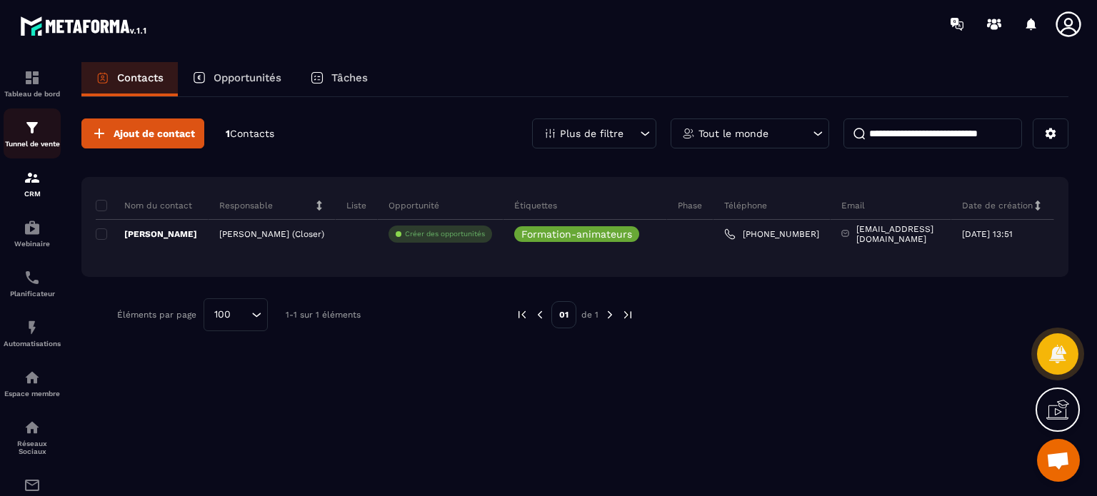
click at [38, 137] on div "Tunnel de vente" at bounding box center [32, 133] width 57 height 29
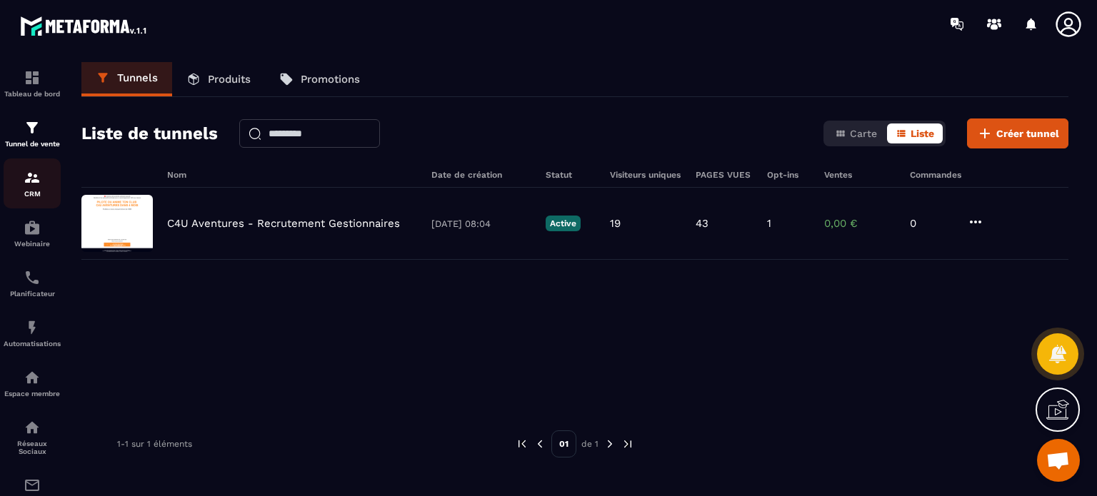
click at [30, 182] on img at bounding box center [32, 177] width 17 height 17
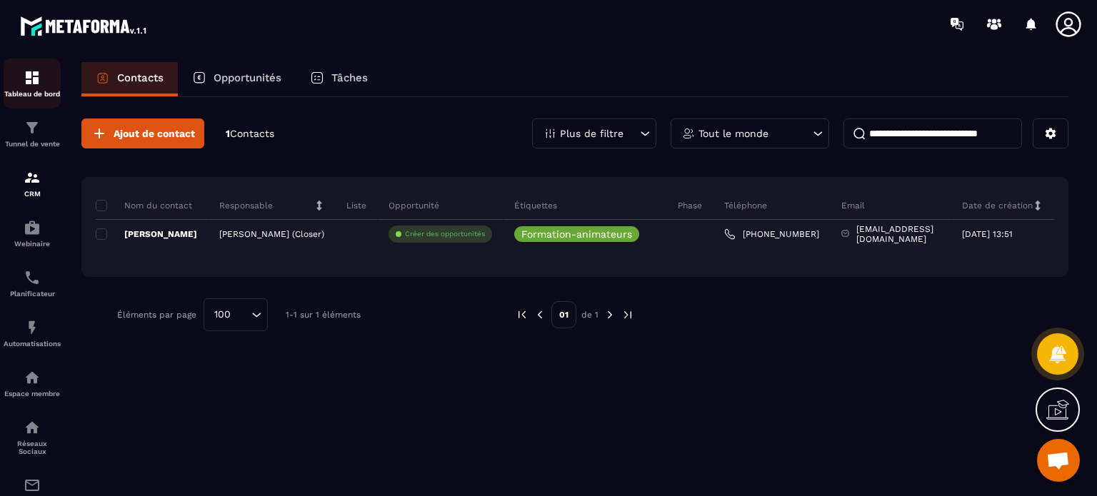
click at [24, 108] on link "Tableau de bord" at bounding box center [32, 84] width 57 height 50
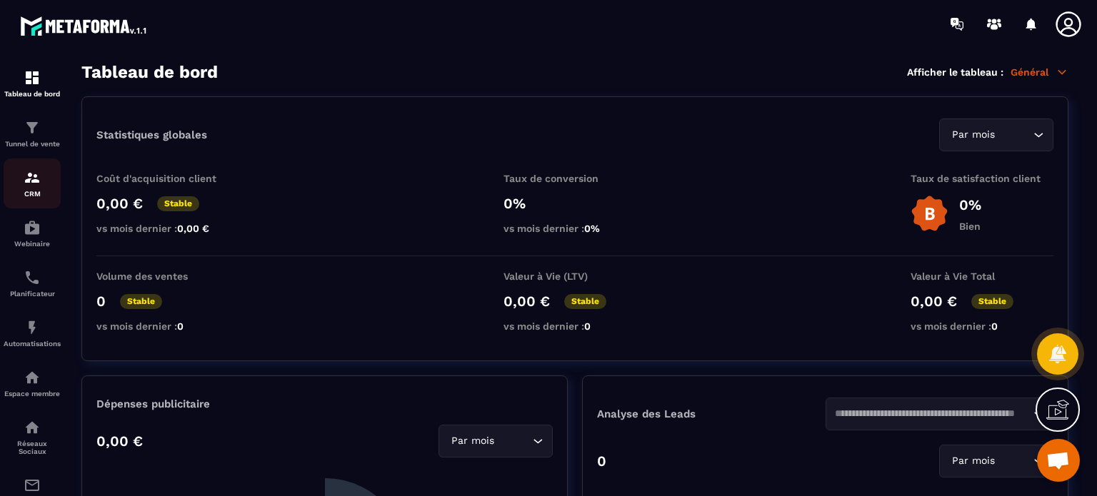
click at [29, 176] on img at bounding box center [32, 177] width 17 height 17
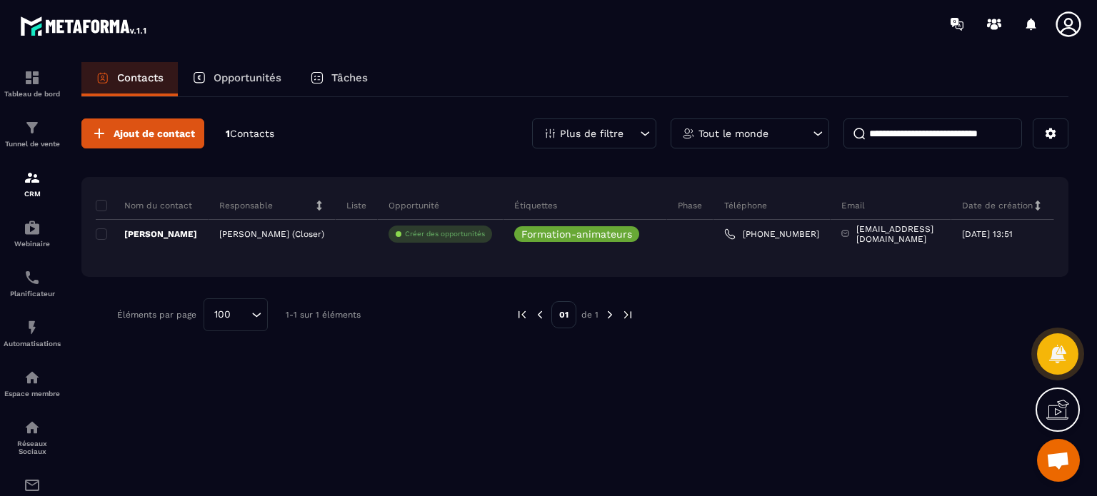
click at [266, 136] on span "Contacts" at bounding box center [252, 133] width 44 height 11
click at [271, 74] on p "Opportunités" at bounding box center [248, 77] width 68 height 13
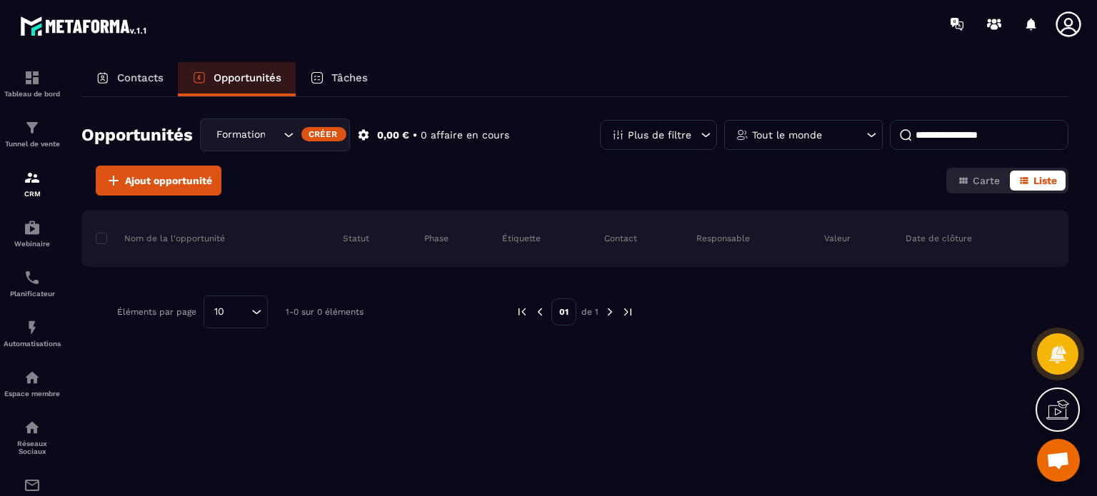
click at [351, 78] on p "Tâches" at bounding box center [349, 77] width 36 height 13
